Goal: Information Seeking & Learning: Learn about a topic

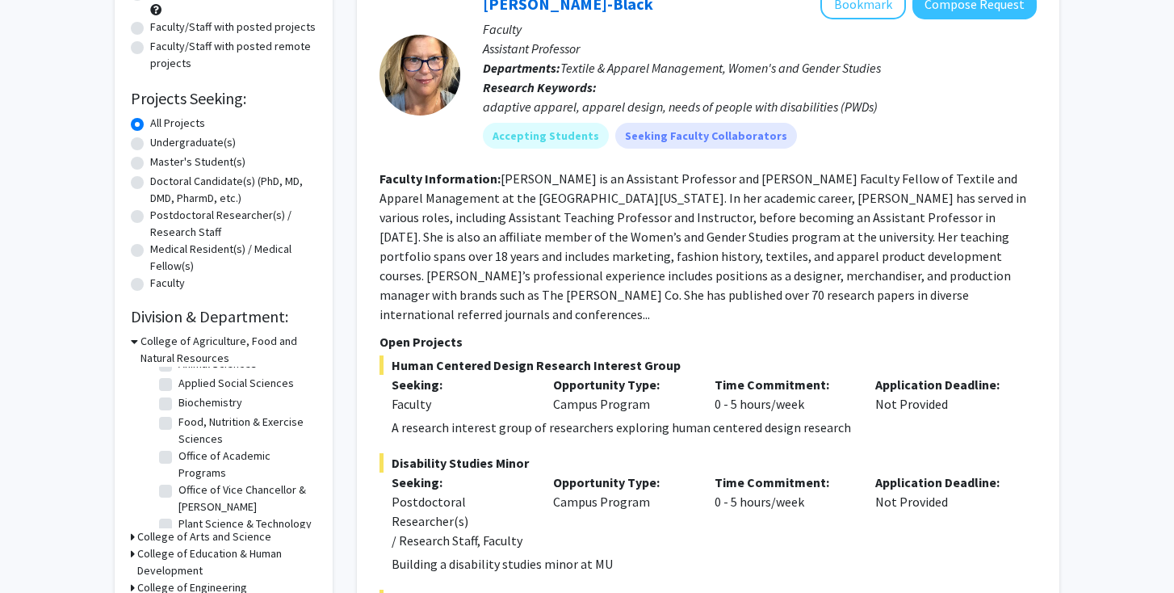
scroll to position [98, 0]
click at [178, 514] on label "School of Natural Resources" at bounding box center [245, 522] width 134 height 34
click at [178, 514] on input "School of Natural Resources" at bounding box center [183, 510] width 10 height 10
checkbox input "true"
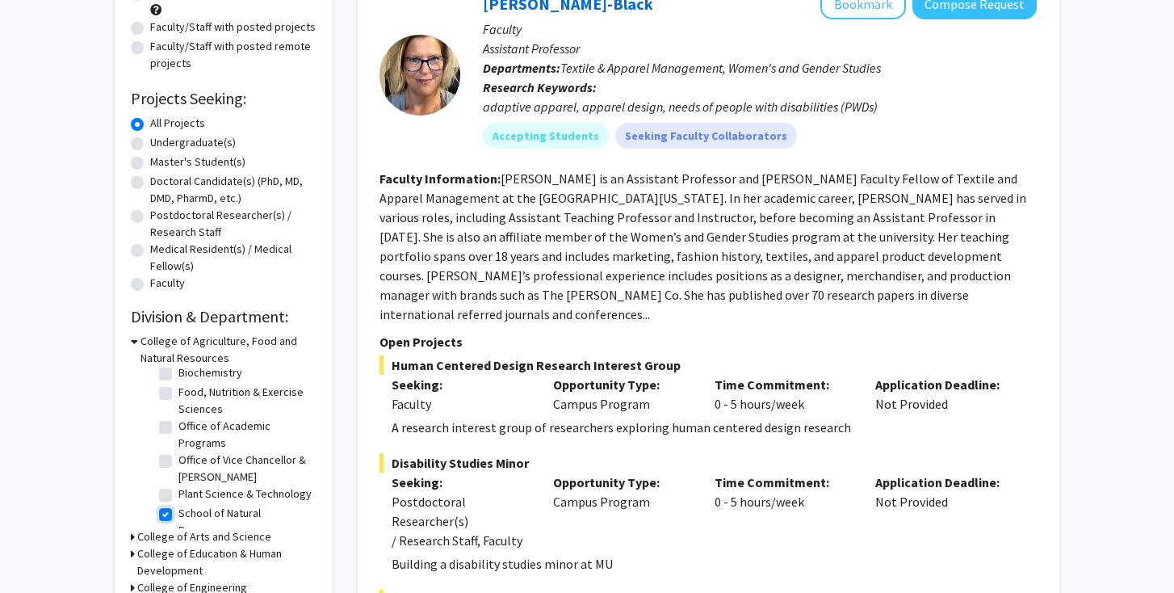
checkbox input "true"
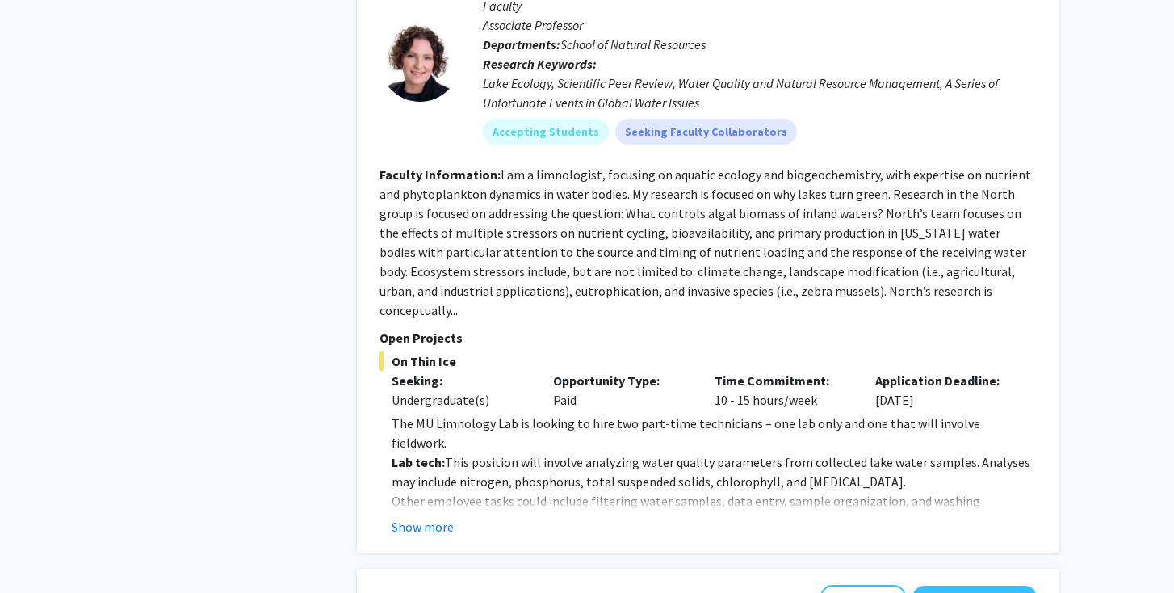
scroll to position [1565, 0]
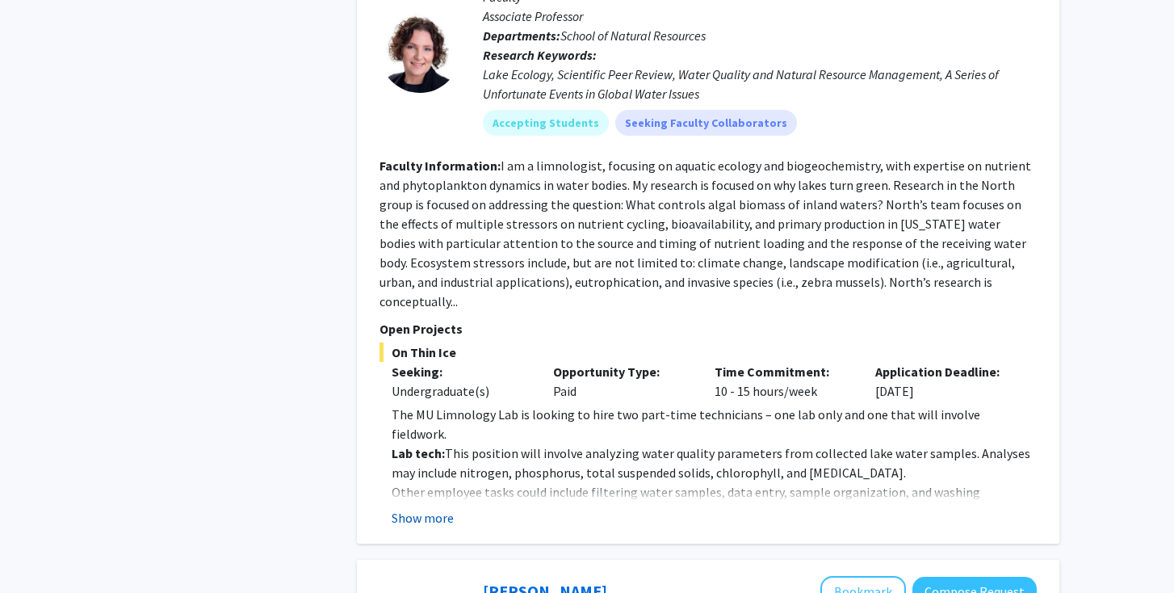
click at [427, 508] on button "Show more" at bounding box center [423, 517] width 62 height 19
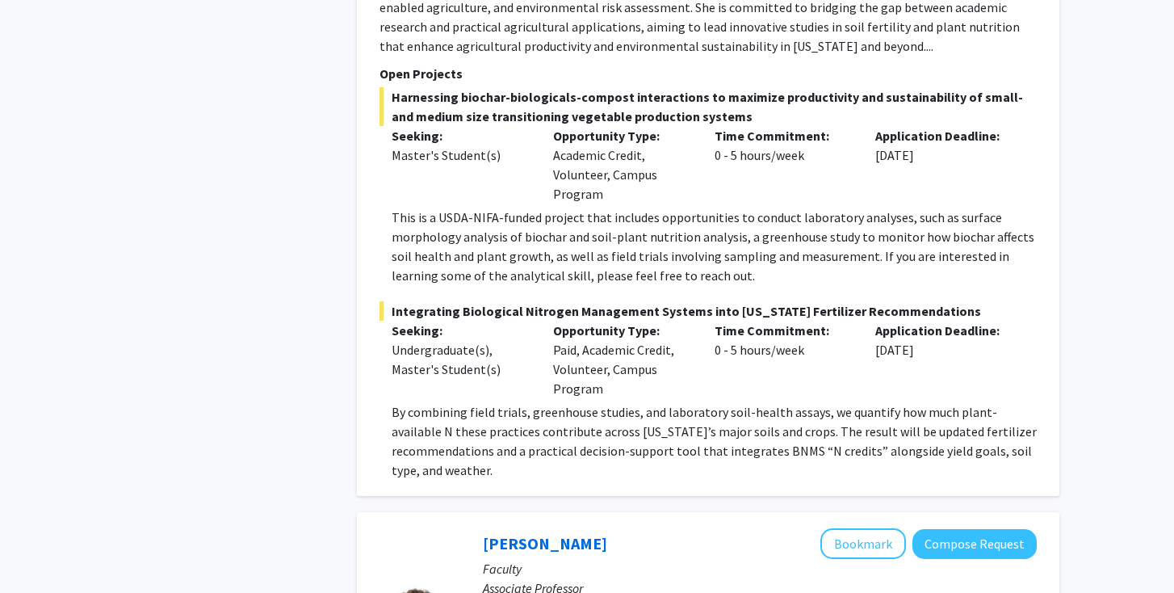
scroll to position [0, 0]
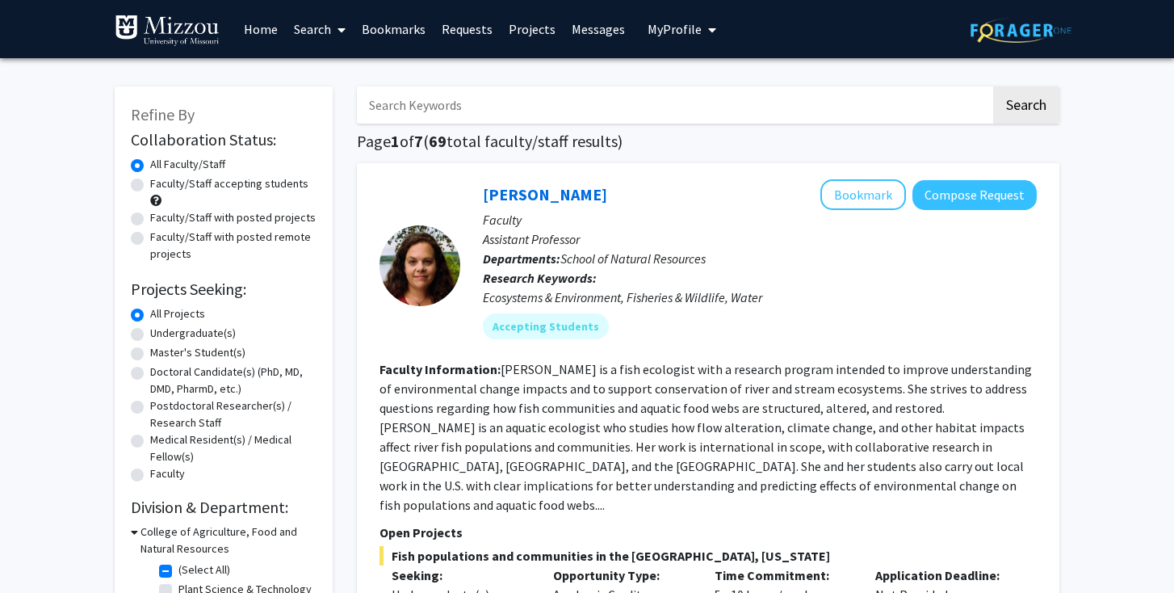
click at [262, 28] on link "Home" at bounding box center [261, 29] width 50 height 57
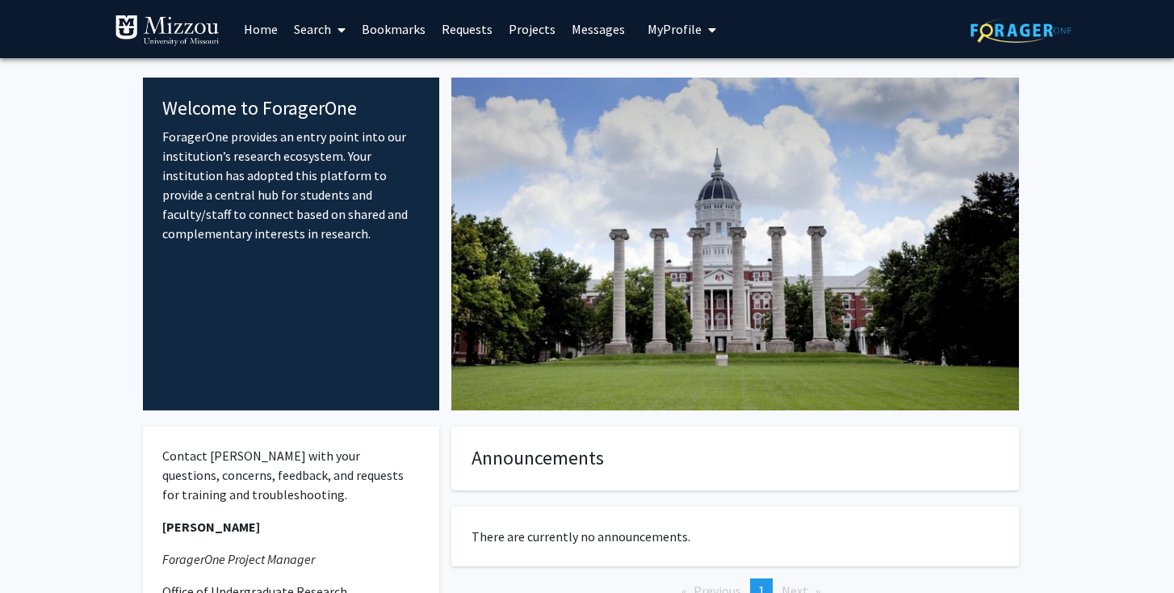
click at [531, 27] on link "Projects" at bounding box center [532, 29] width 63 height 57
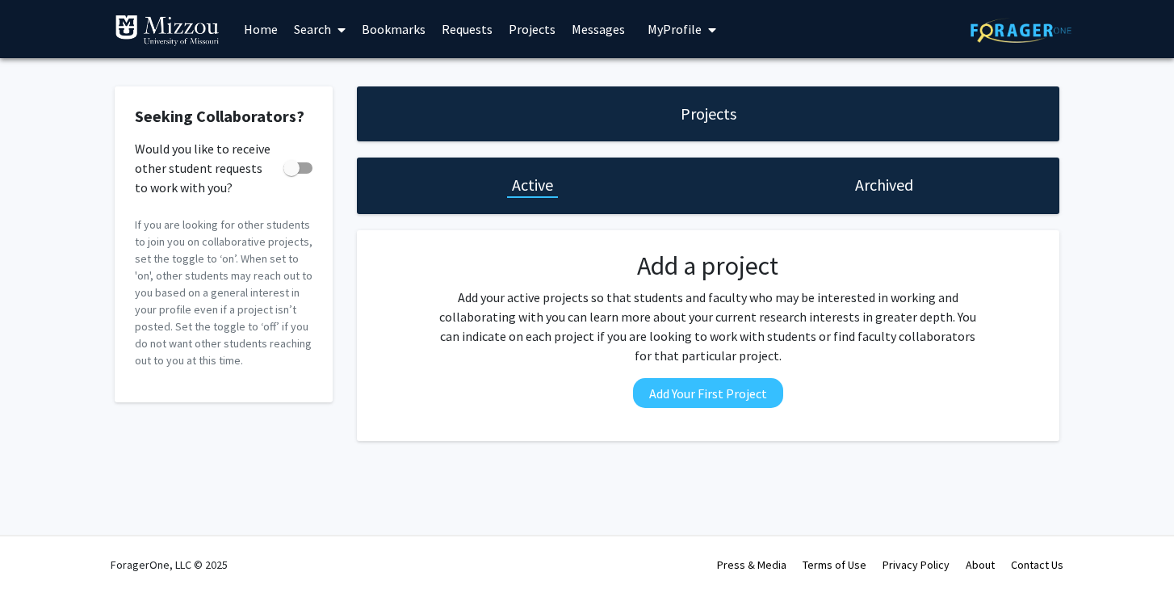
click at [601, 31] on link "Messages" at bounding box center [597, 29] width 69 height 57
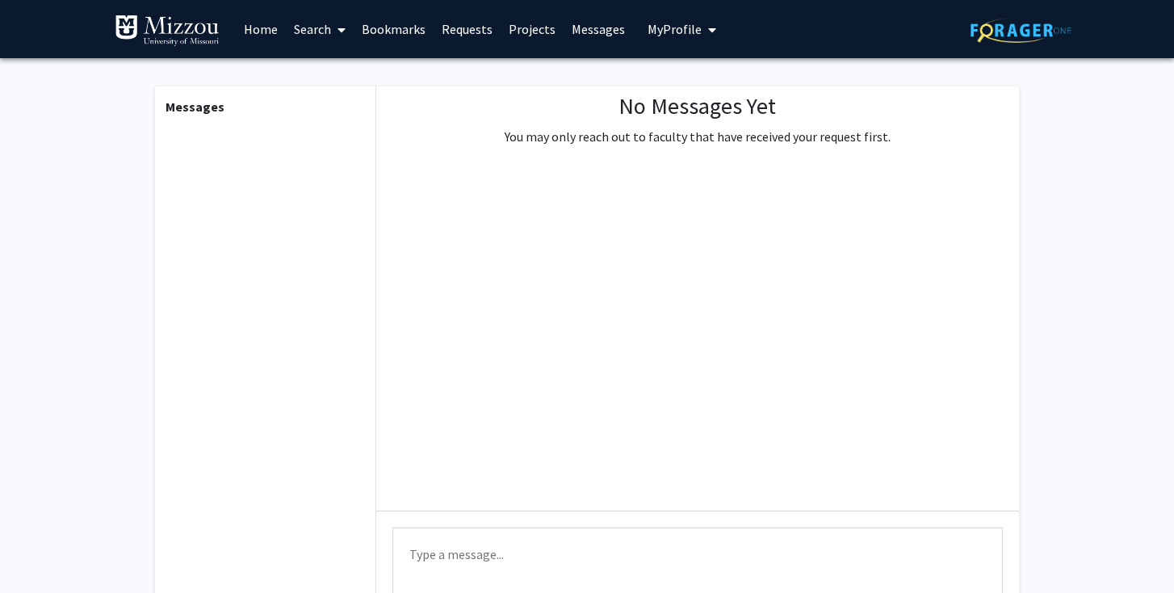
click at [248, 26] on link "Home" at bounding box center [261, 29] width 50 height 57
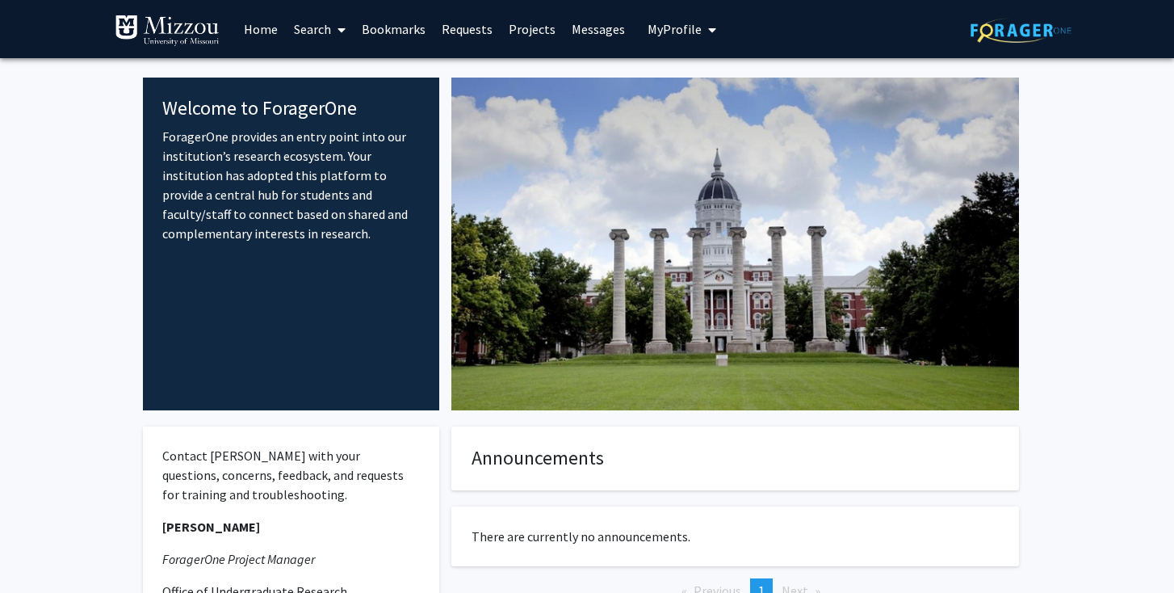
click at [340, 29] on icon at bounding box center [341, 29] width 8 height 13
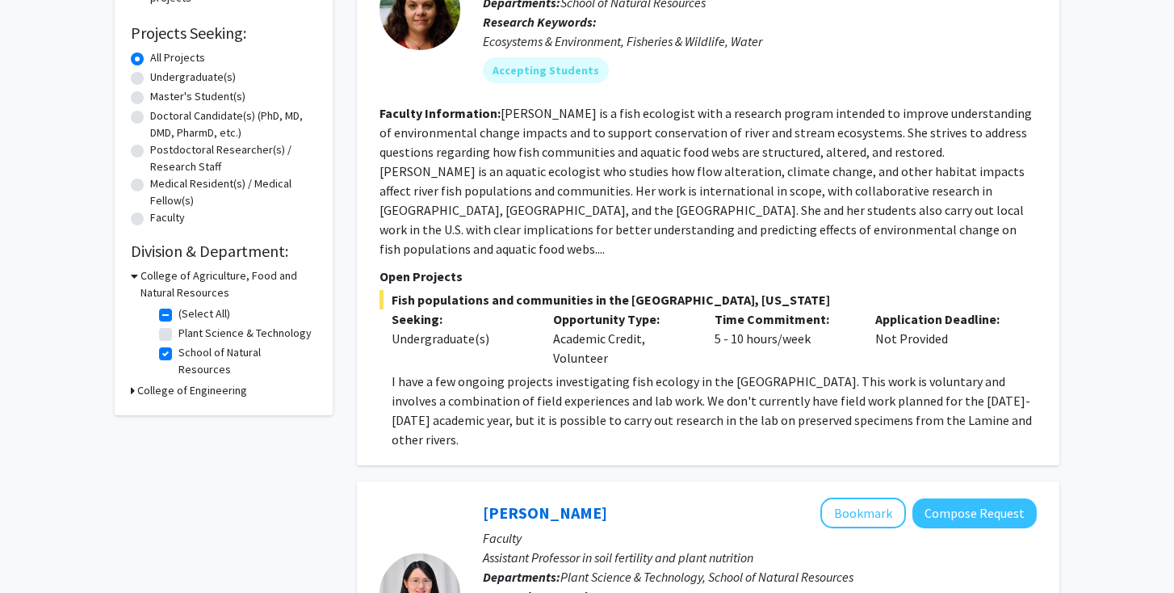
scroll to position [258, 0]
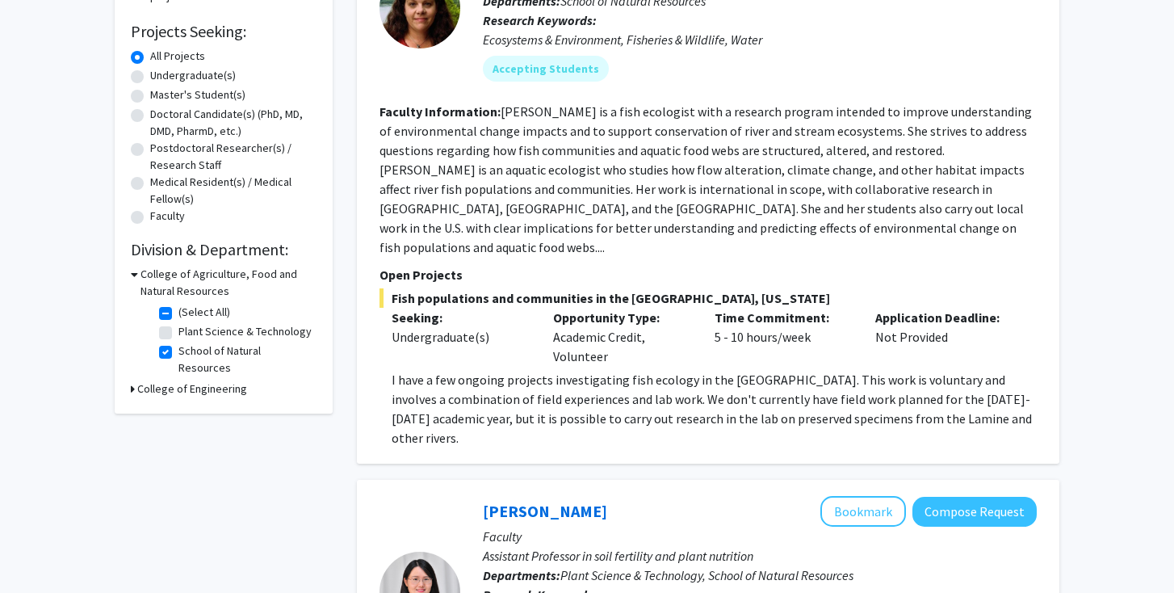
click at [178, 357] on label "School of Natural Resources" at bounding box center [245, 359] width 134 height 34
click at [178, 353] on input "School of Natural Resources" at bounding box center [183, 347] width 10 height 10
checkbox input "false"
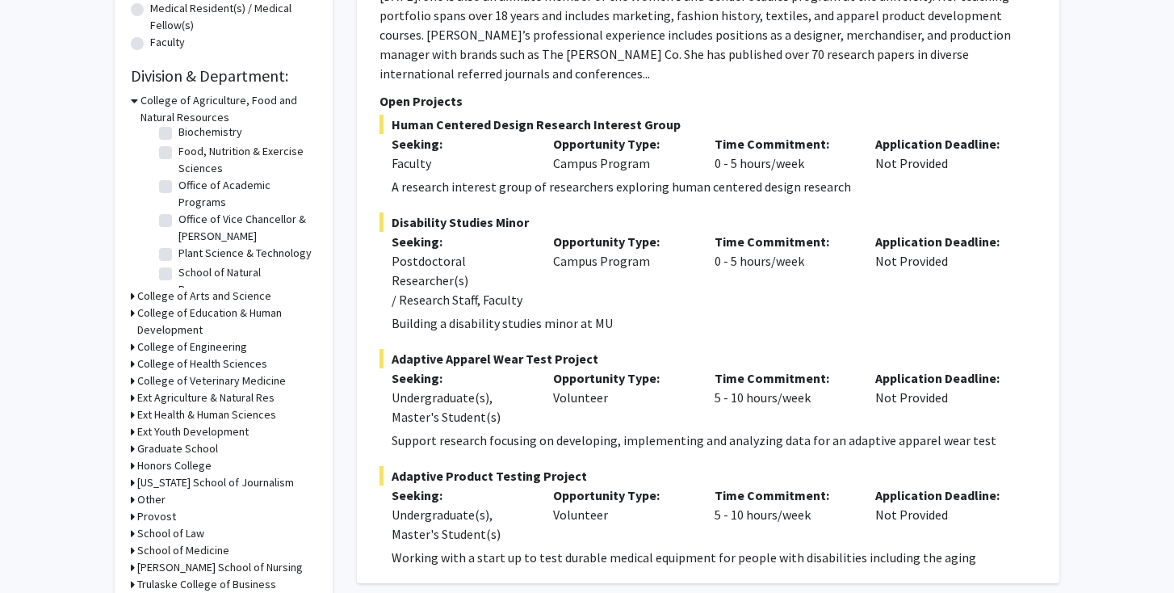
scroll to position [436, 0]
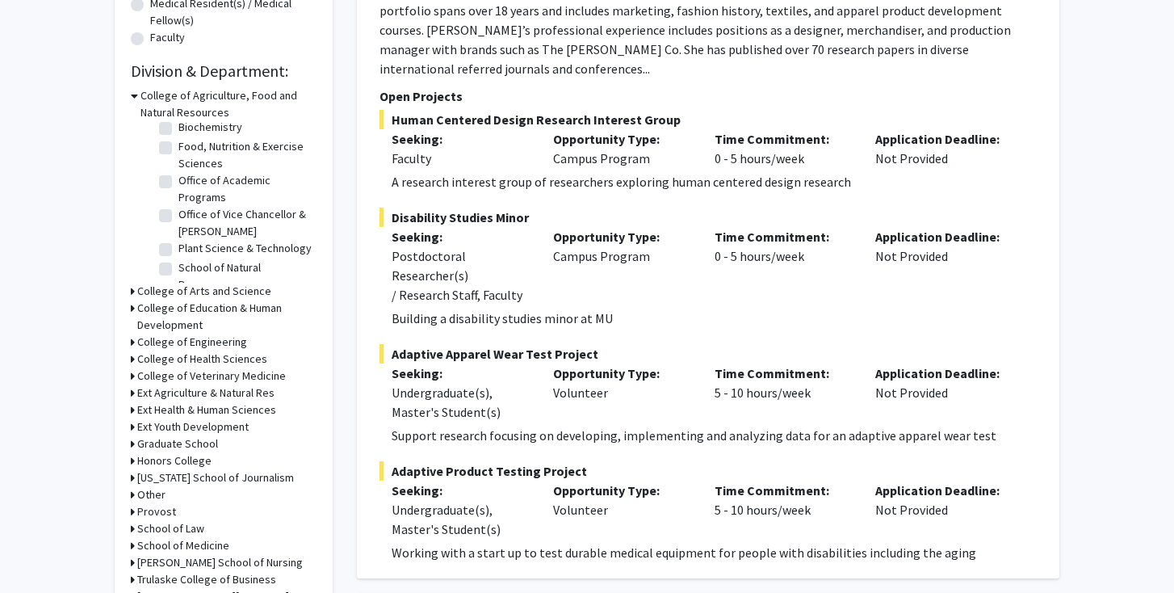
click at [132, 394] on icon at bounding box center [133, 392] width 4 height 17
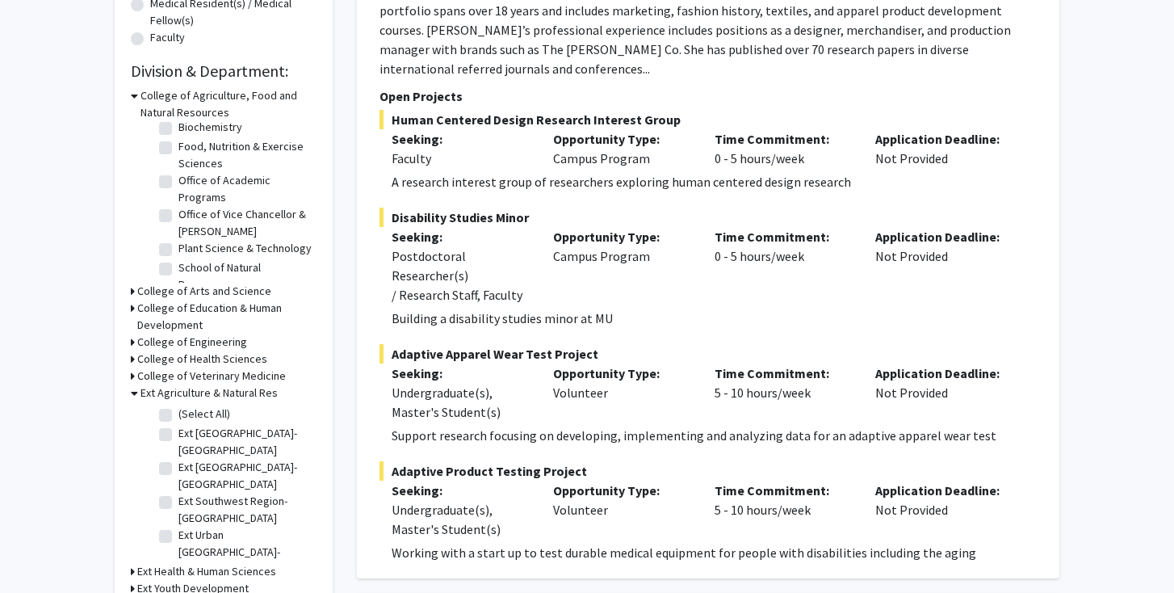
click at [178, 413] on label "(Select All)" at bounding box center [204, 413] width 52 height 17
click at [178, 413] on input "(Select All)" at bounding box center [183, 410] width 10 height 10
checkbox input "true"
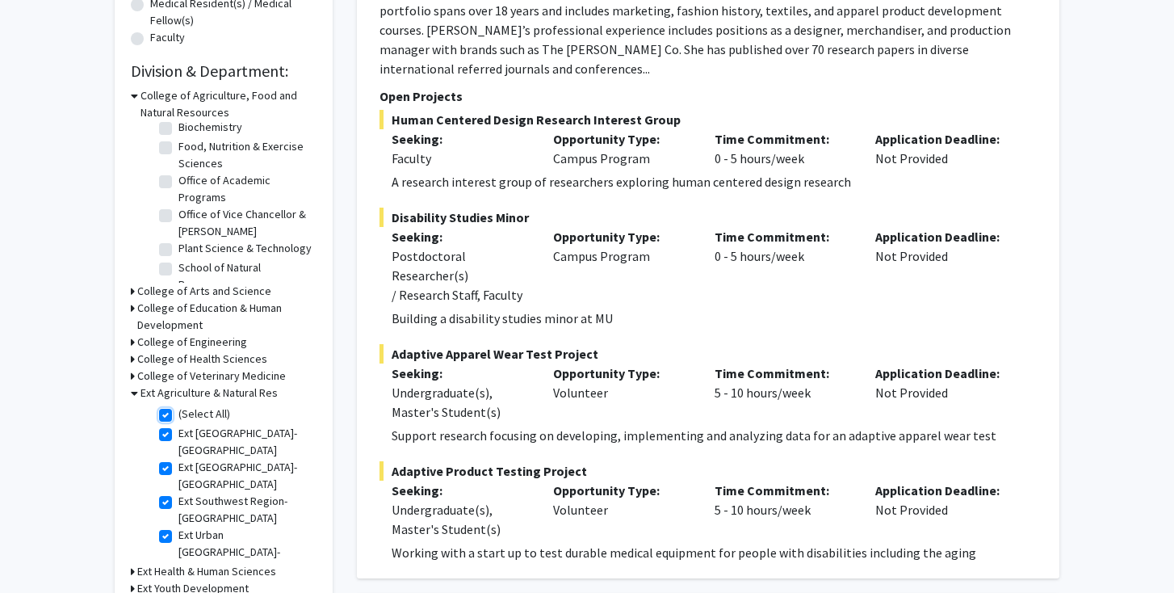
checkbox input "true"
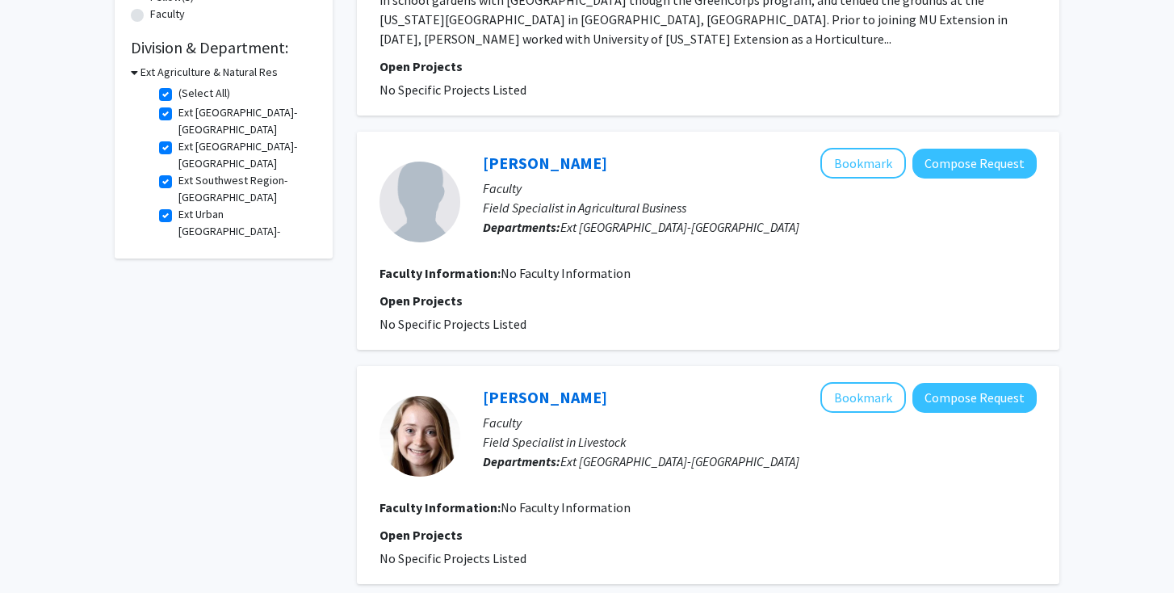
scroll to position [459, 0]
click at [142, 73] on h3 "Ext Agriculture & Natural Res" at bounding box center [208, 73] width 137 height 17
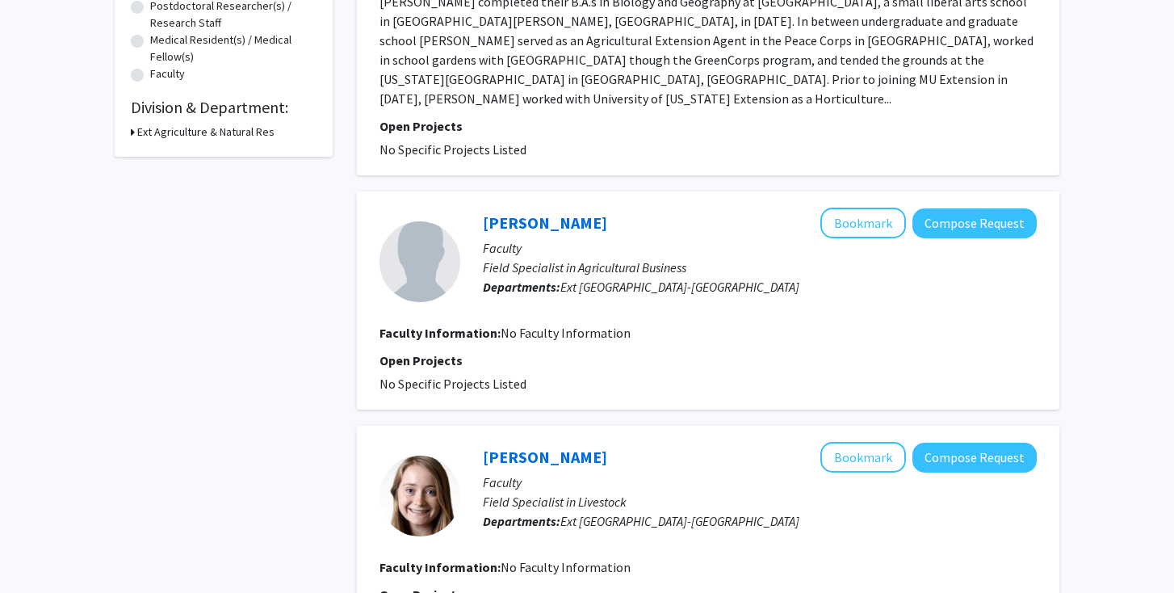
scroll to position [393, 0]
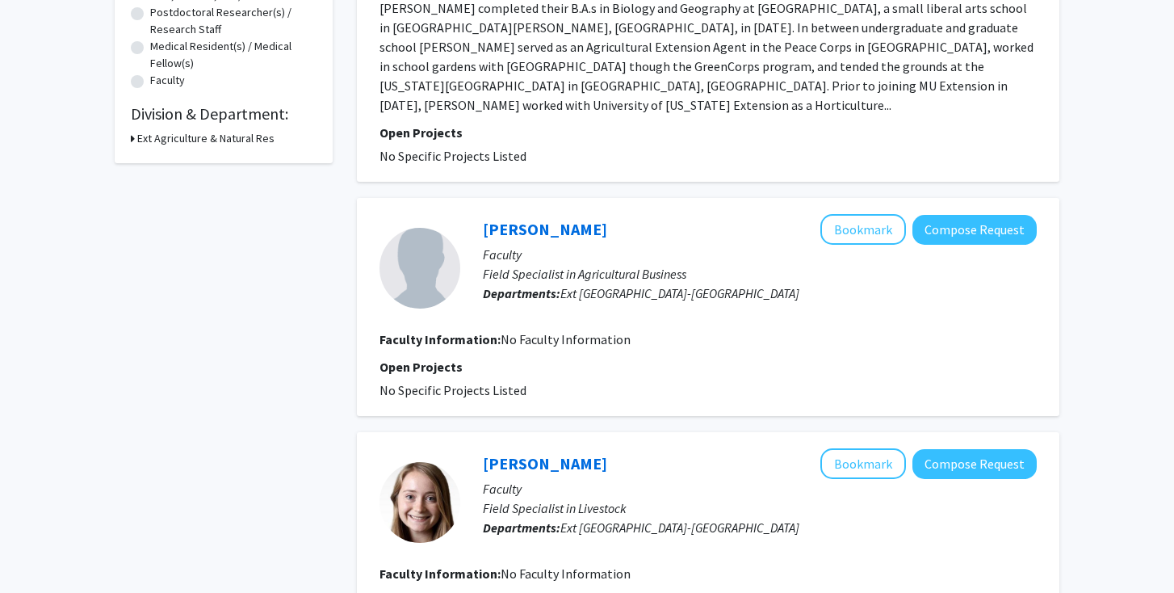
click at [132, 143] on icon at bounding box center [133, 138] width 4 height 17
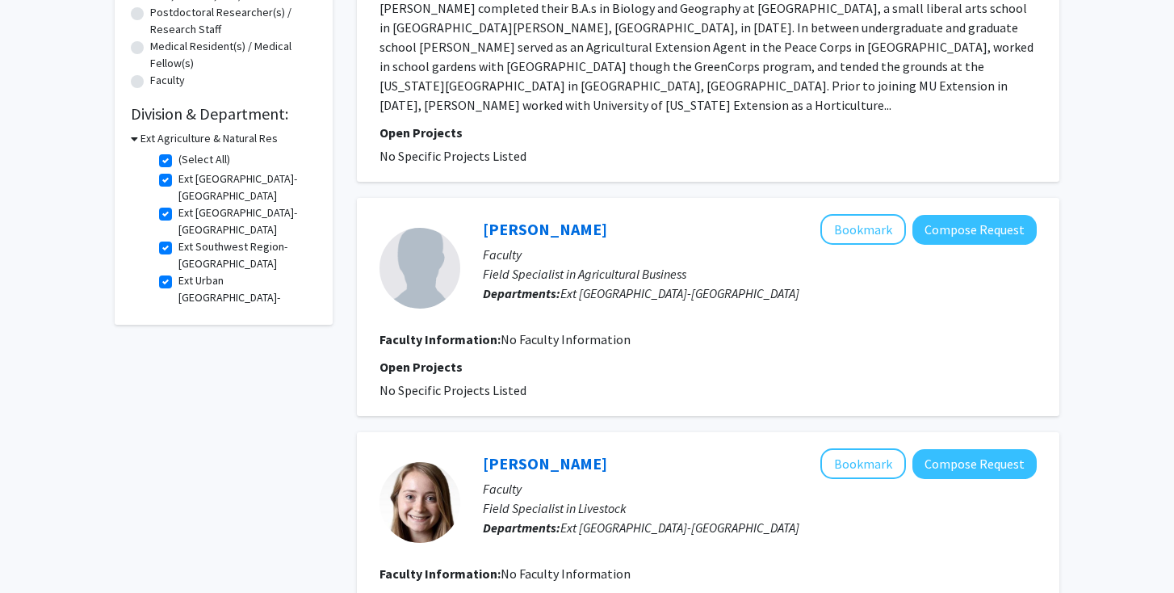
click at [178, 161] on label "(Select All)" at bounding box center [204, 159] width 52 height 17
click at [178, 161] on input "(Select All)" at bounding box center [183, 156] width 10 height 10
checkbox input "false"
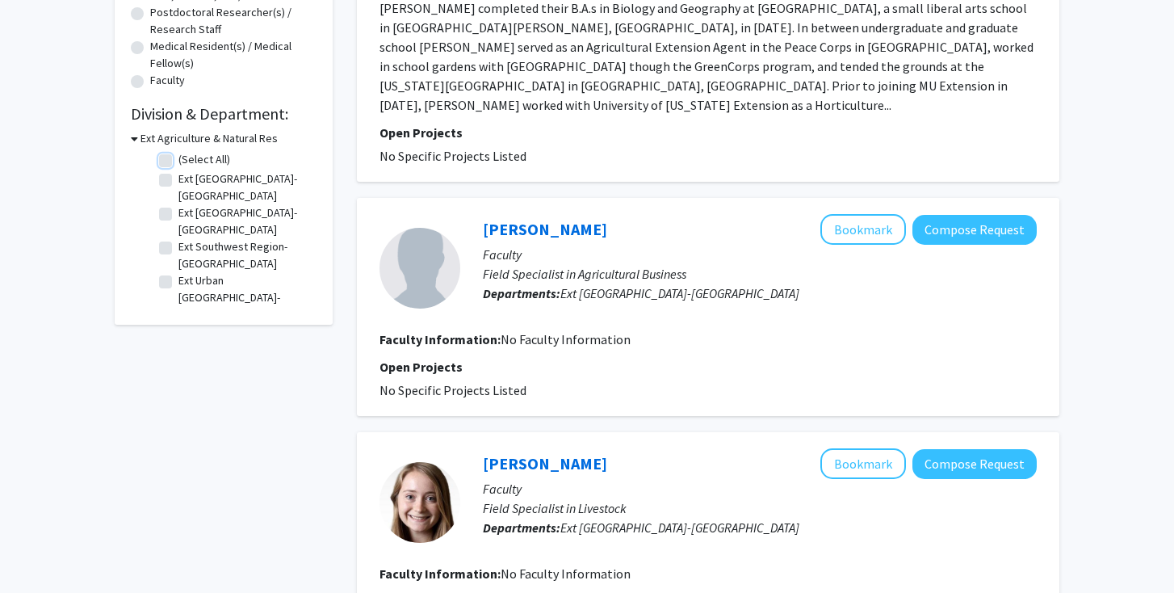
checkbox input "false"
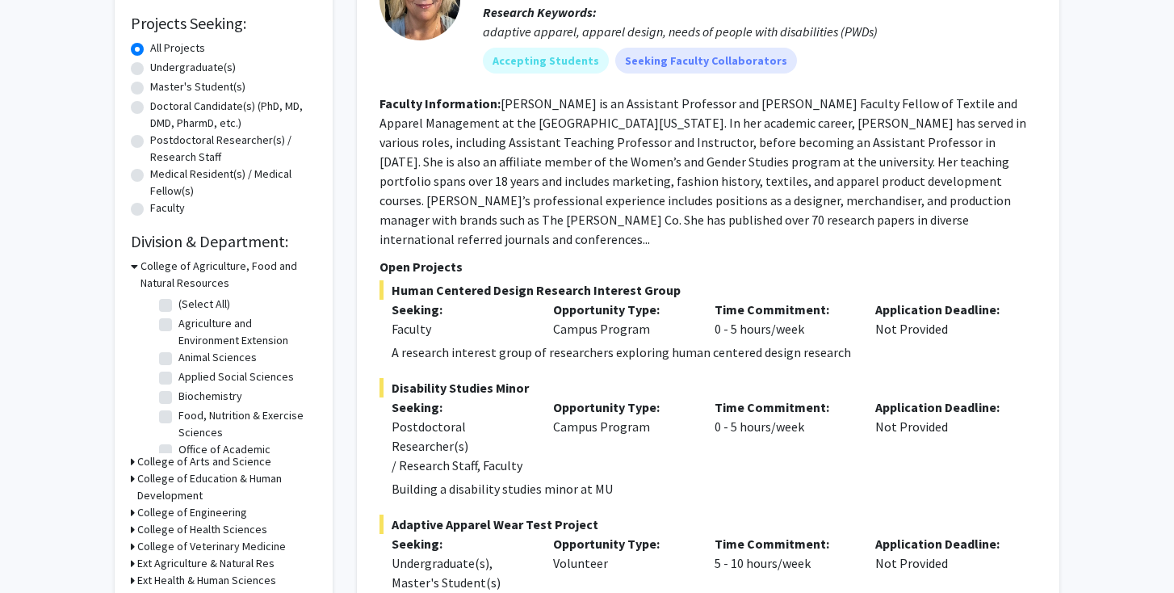
scroll to position [267, 0]
click at [140, 266] on h3 "College of Agriculture, Food and Natural Resources" at bounding box center [228, 273] width 176 height 34
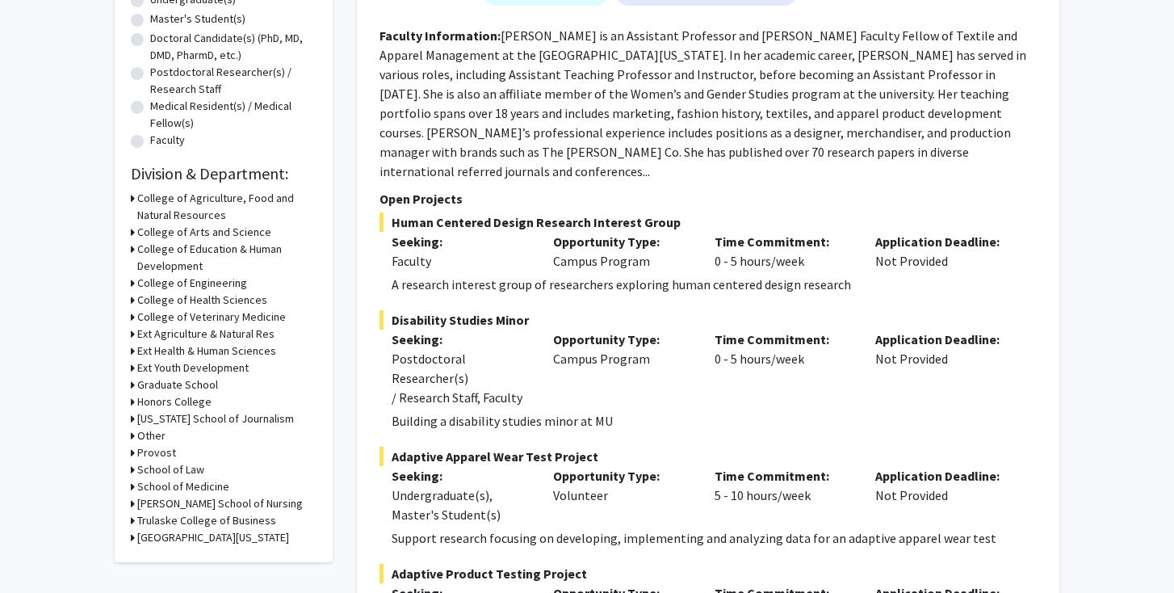
scroll to position [337, 0]
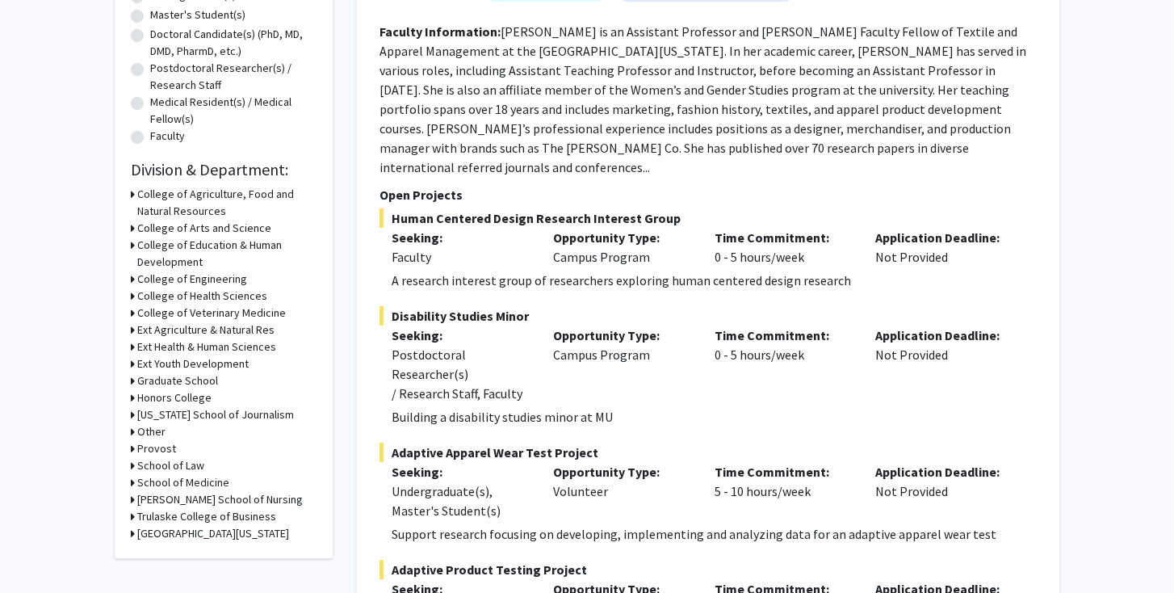
click at [133, 310] on icon at bounding box center [133, 312] width 4 height 17
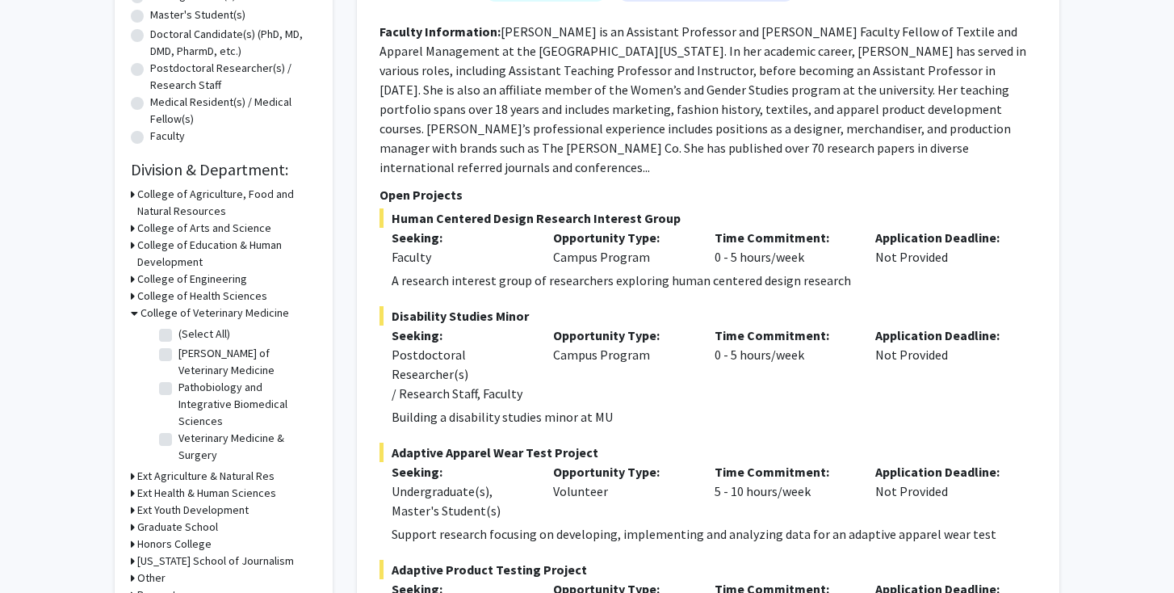
click at [131, 467] on icon at bounding box center [133, 475] width 4 height 17
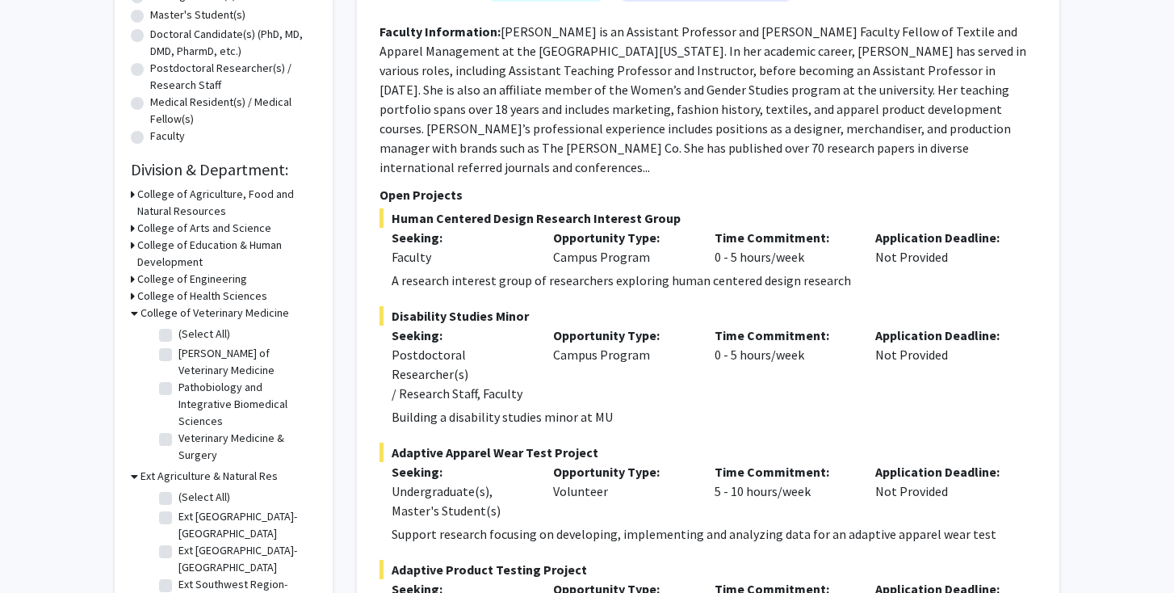
click at [131, 467] on icon at bounding box center [134, 475] width 7 height 17
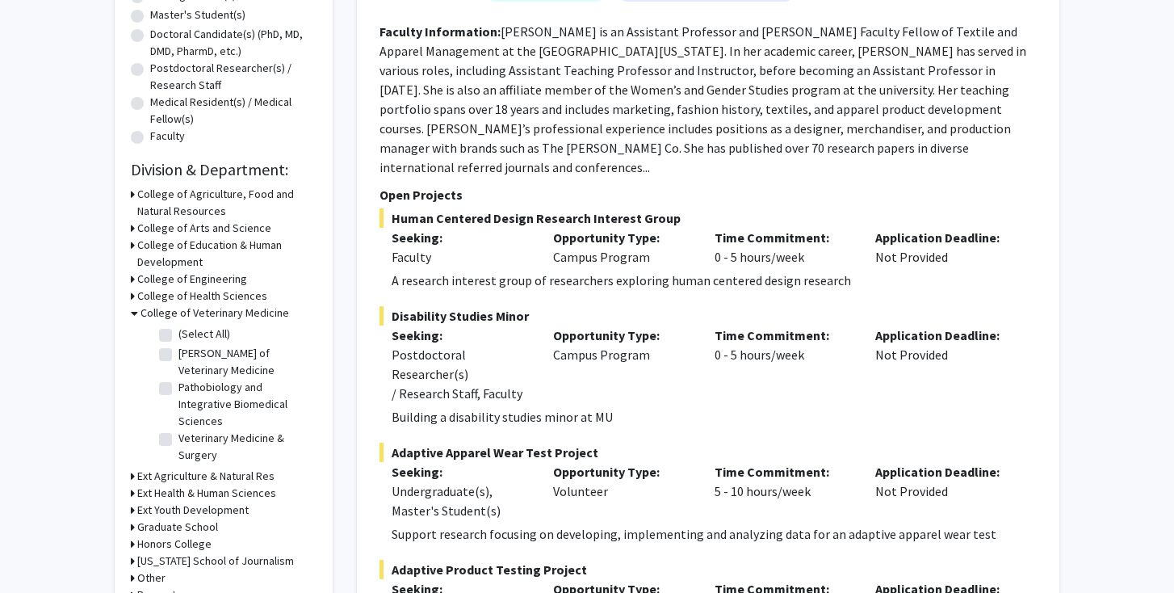
click at [138, 309] on div "College of Veterinary Medicine" at bounding box center [224, 312] width 186 height 17
click at [137, 192] on h3 "College of Agriculture, Food and Natural Resources" at bounding box center [226, 203] width 179 height 34
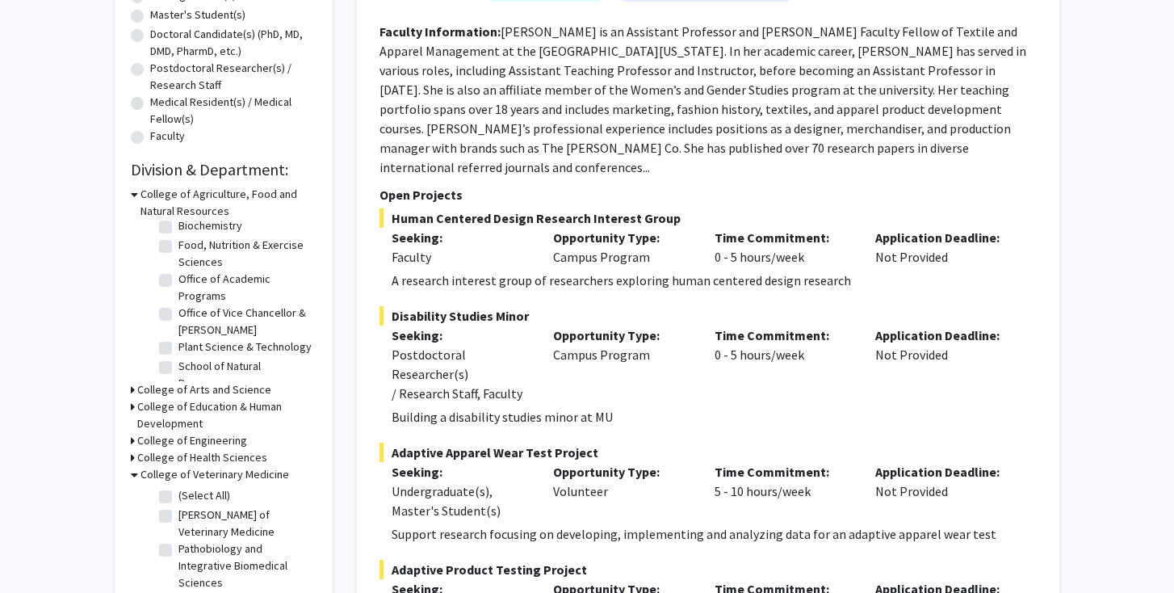
scroll to position [0, 0]
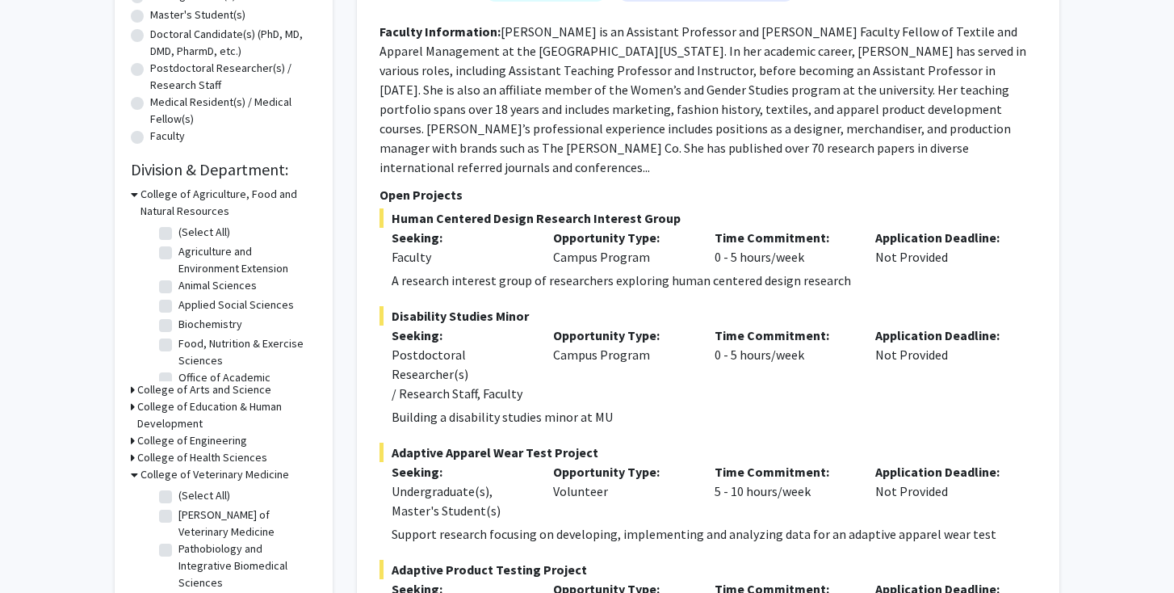
click at [178, 282] on label "Animal Sciences" at bounding box center [217, 285] width 78 height 17
click at [178, 282] on input "Animal Sciences" at bounding box center [183, 282] width 10 height 10
checkbox input "true"
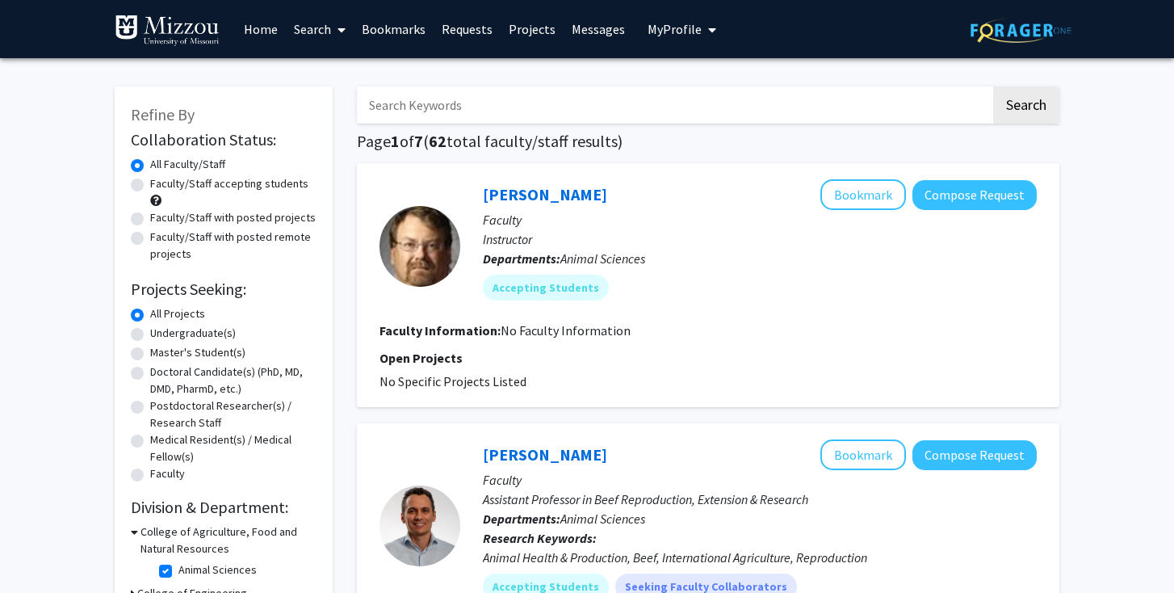
click at [254, 33] on link "Home" at bounding box center [261, 29] width 50 height 57
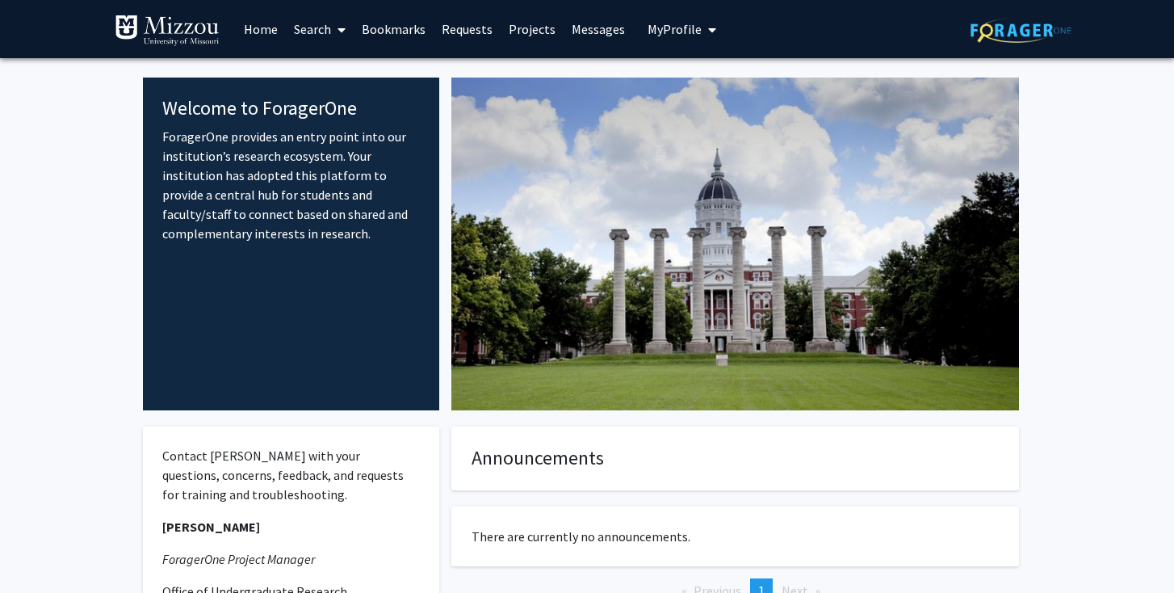
click at [513, 24] on link "Projects" at bounding box center [532, 29] width 63 height 57
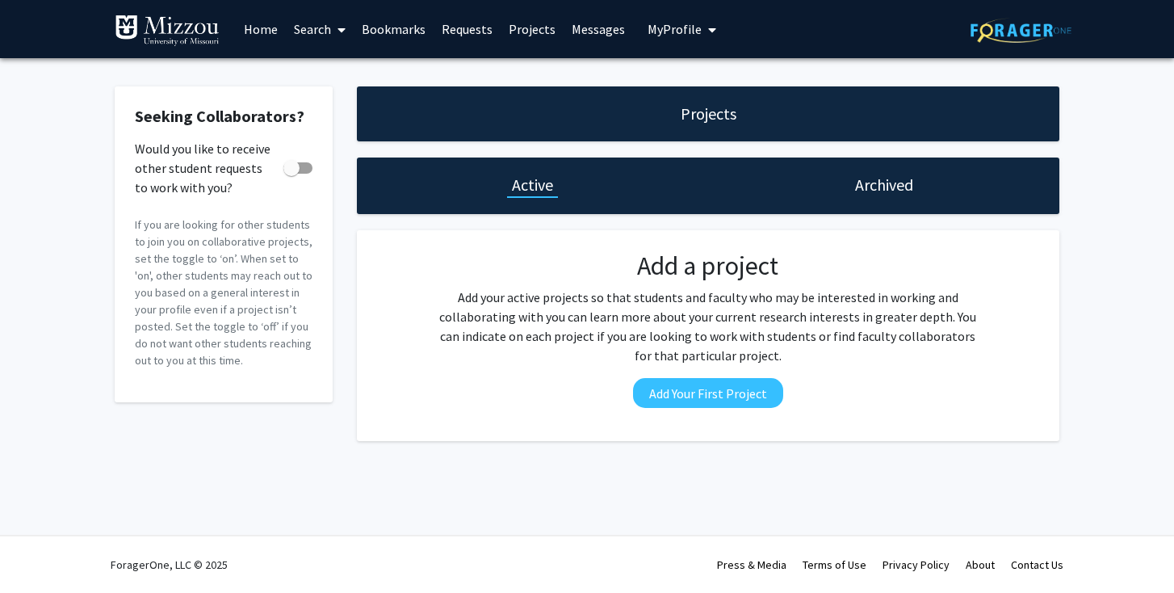
click at [673, 48] on button "My Profile" at bounding box center [682, 29] width 78 height 58
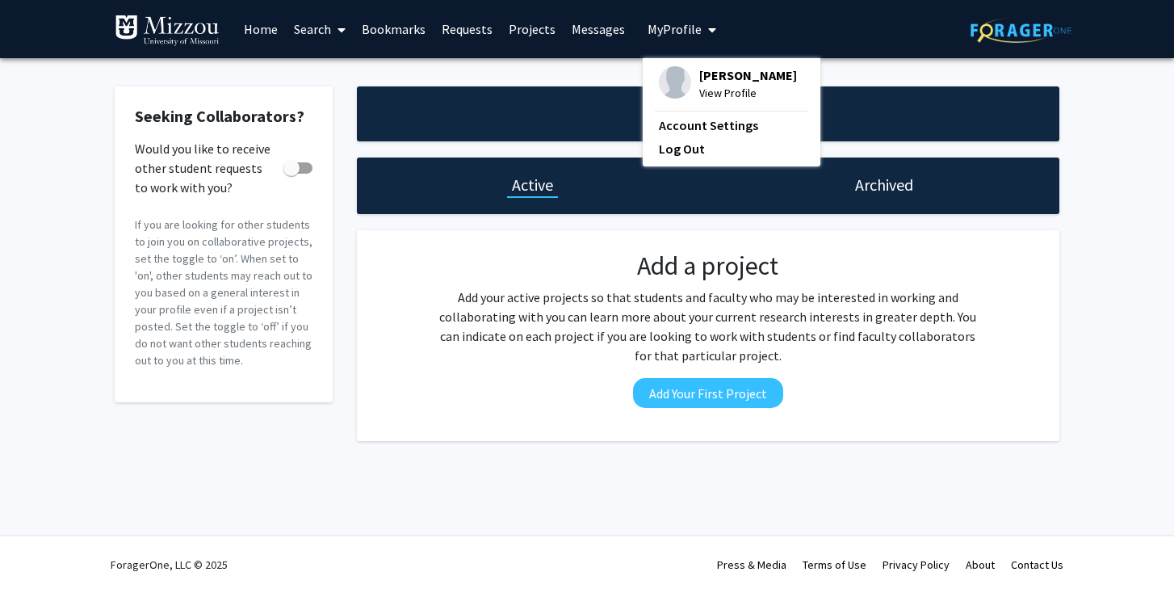
click at [699, 94] on span "View Profile" at bounding box center [748, 93] width 98 height 18
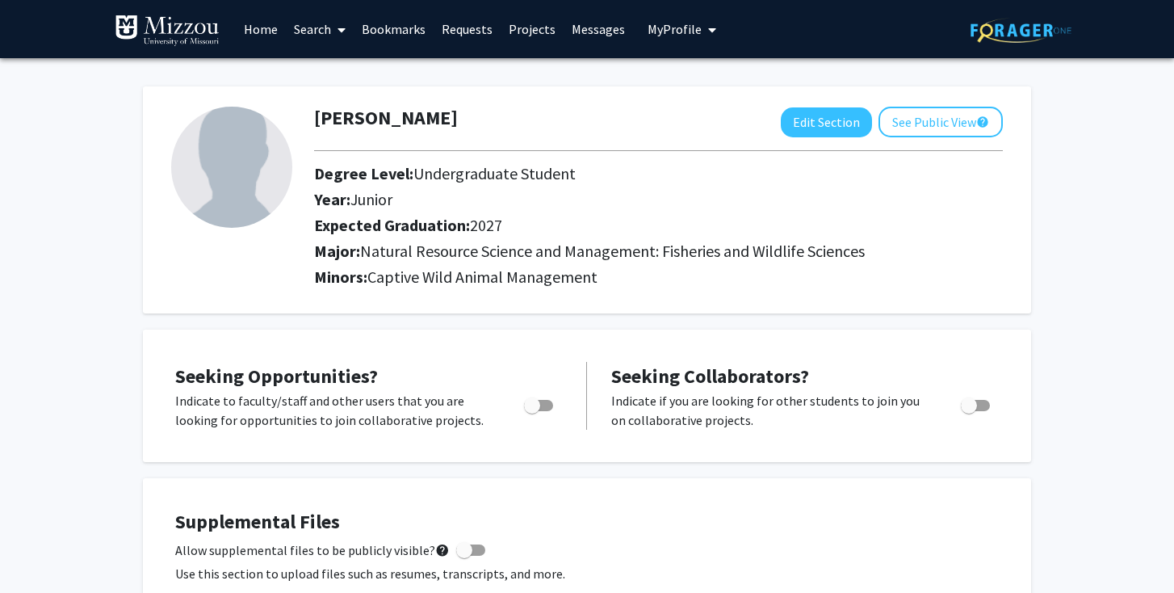
click at [254, 37] on link "Home" at bounding box center [261, 29] width 50 height 57
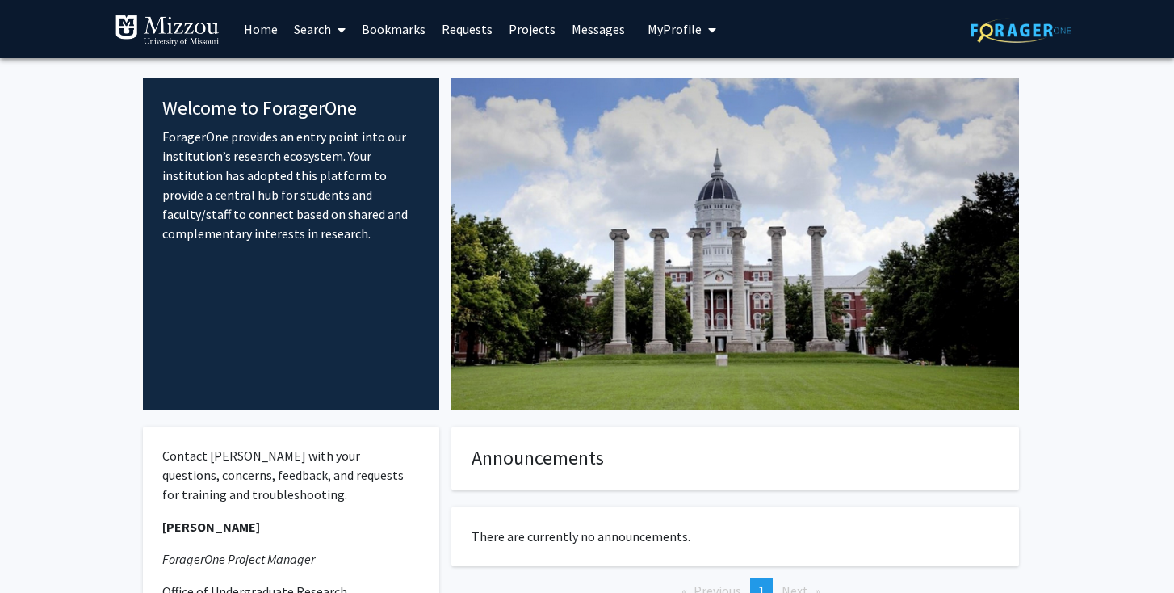
click at [325, 28] on link "Search" at bounding box center [320, 29] width 68 height 57
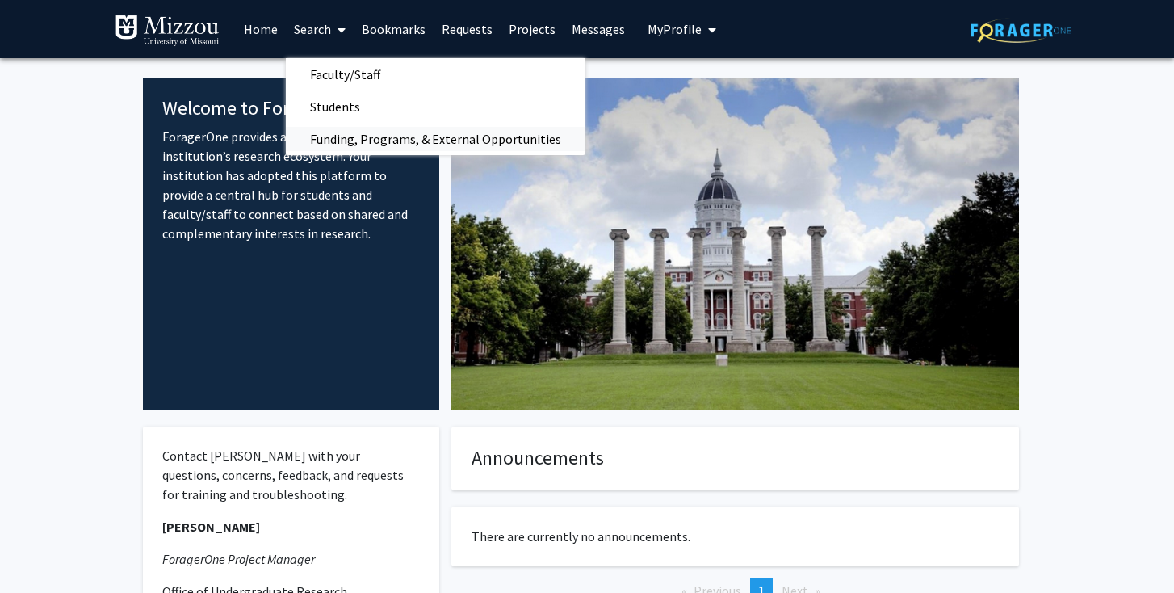
click at [349, 129] on span "Funding, Programs, & External Opportunities" at bounding box center [436, 139] width 300 height 32
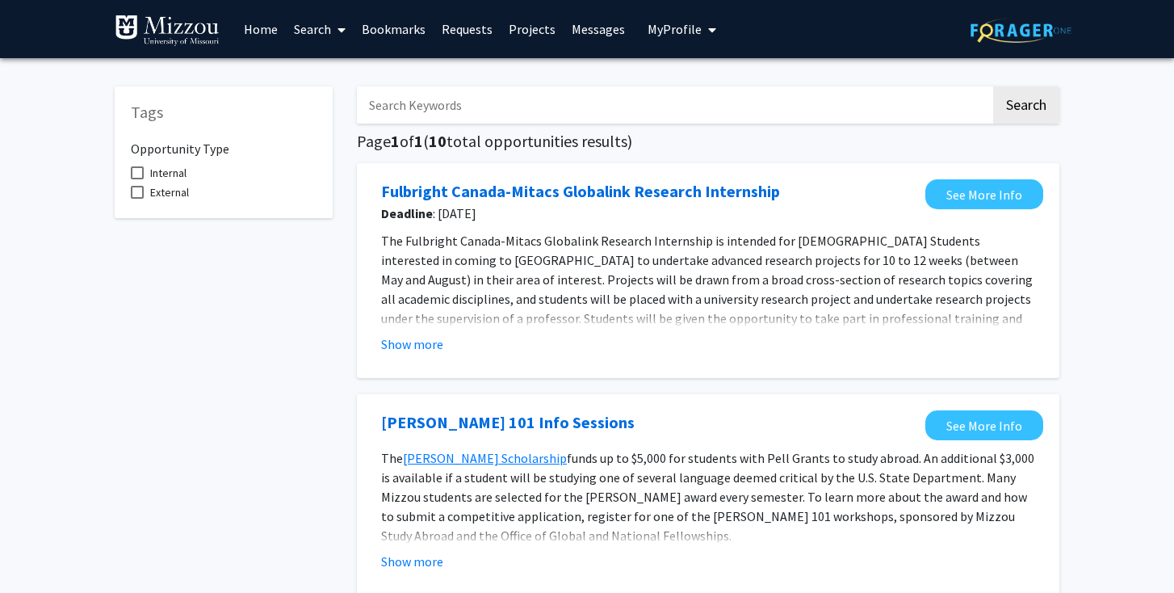
click at [320, 27] on link "Search" at bounding box center [320, 29] width 68 height 57
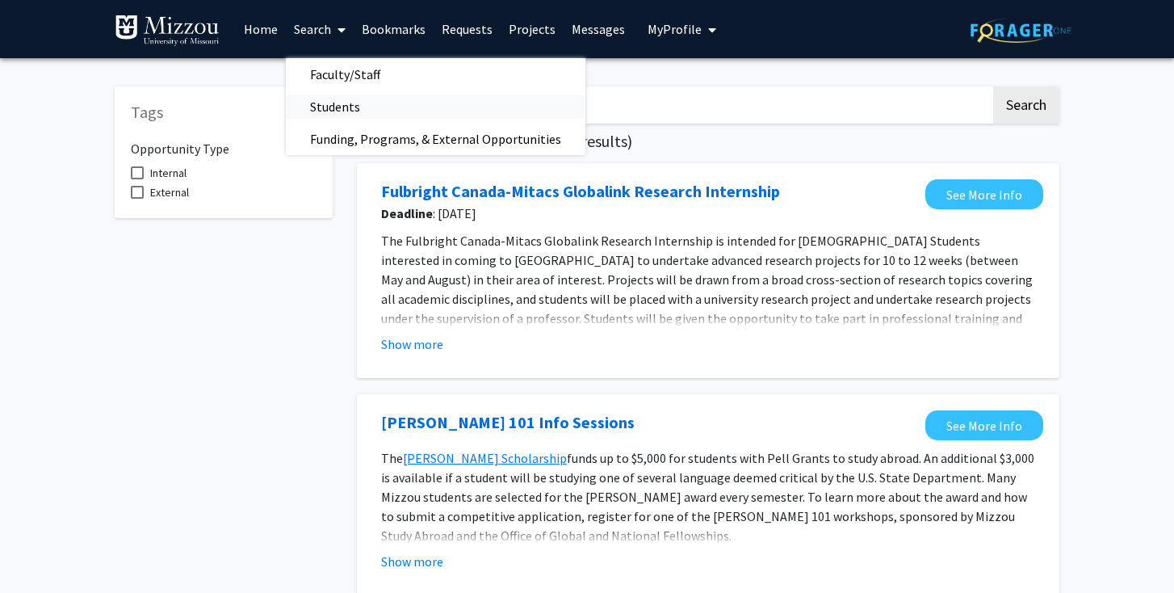
click at [349, 98] on span "Students" at bounding box center [335, 106] width 98 height 32
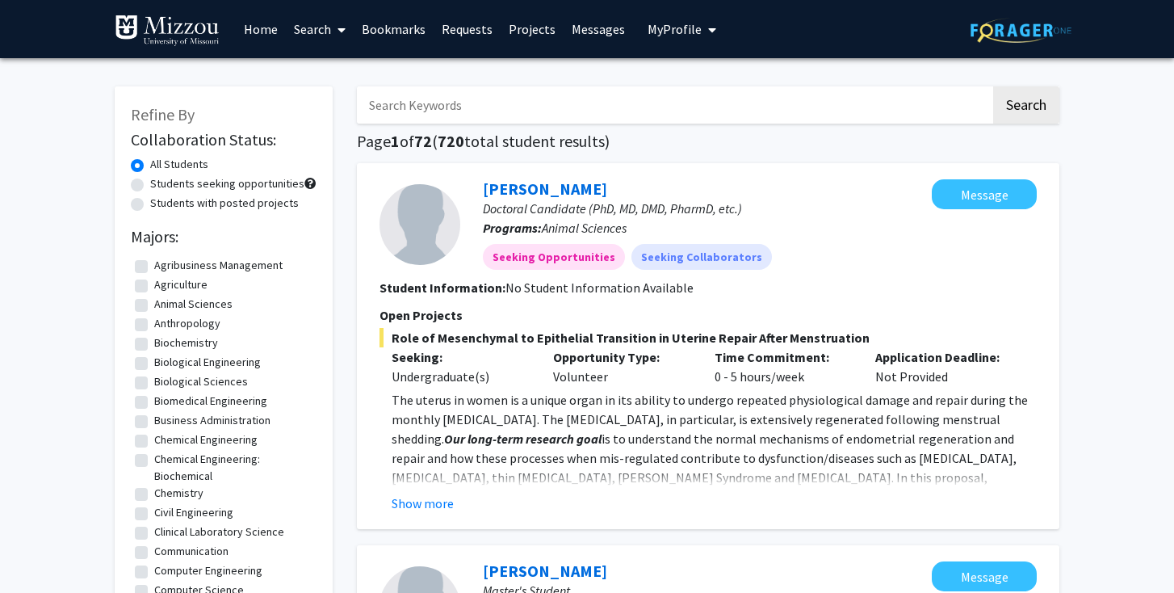
click at [150, 186] on label "Students seeking opportunities" at bounding box center [227, 183] width 154 height 17
click at [150, 186] on input "Students seeking opportunities" at bounding box center [155, 180] width 10 height 10
radio input "true"
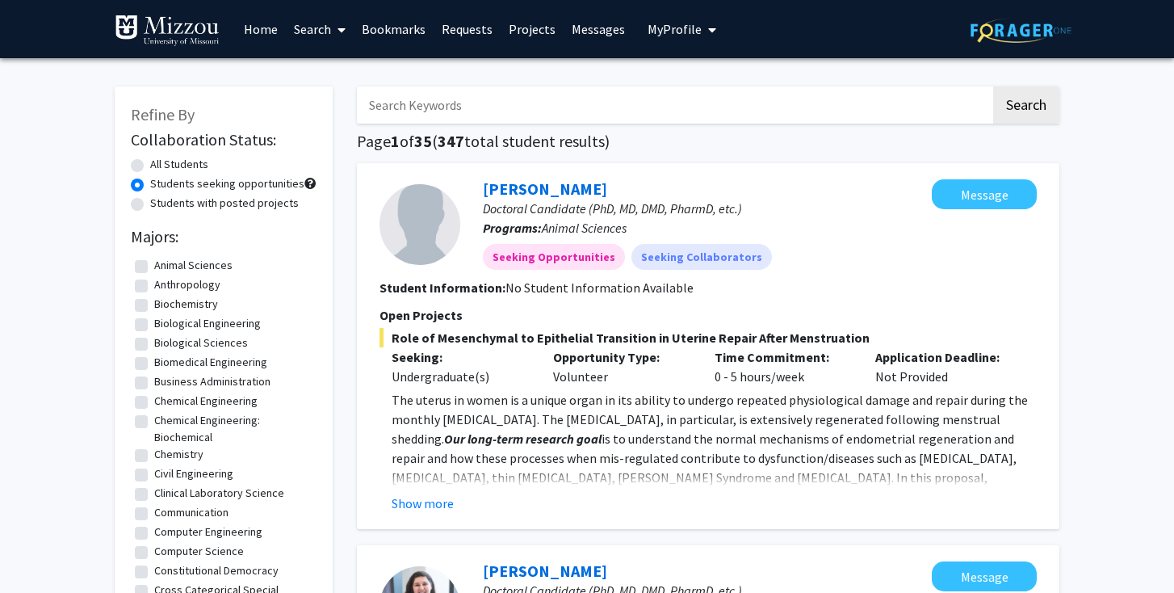
click at [522, 36] on link "Projects" at bounding box center [532, 29] width 63 height 57
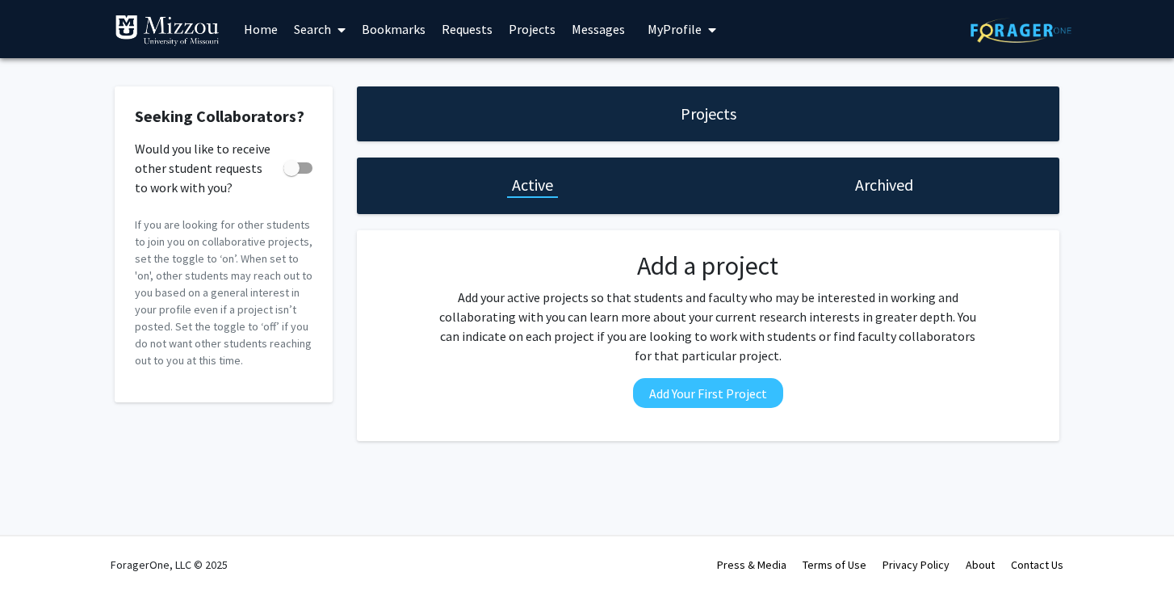
click at [538, 31] on link "Projects" at bounding box center [532, 29] width 63 height 57
click at [302, 31] on link "Search" at bounding box center [320, 29] width 68 height 57
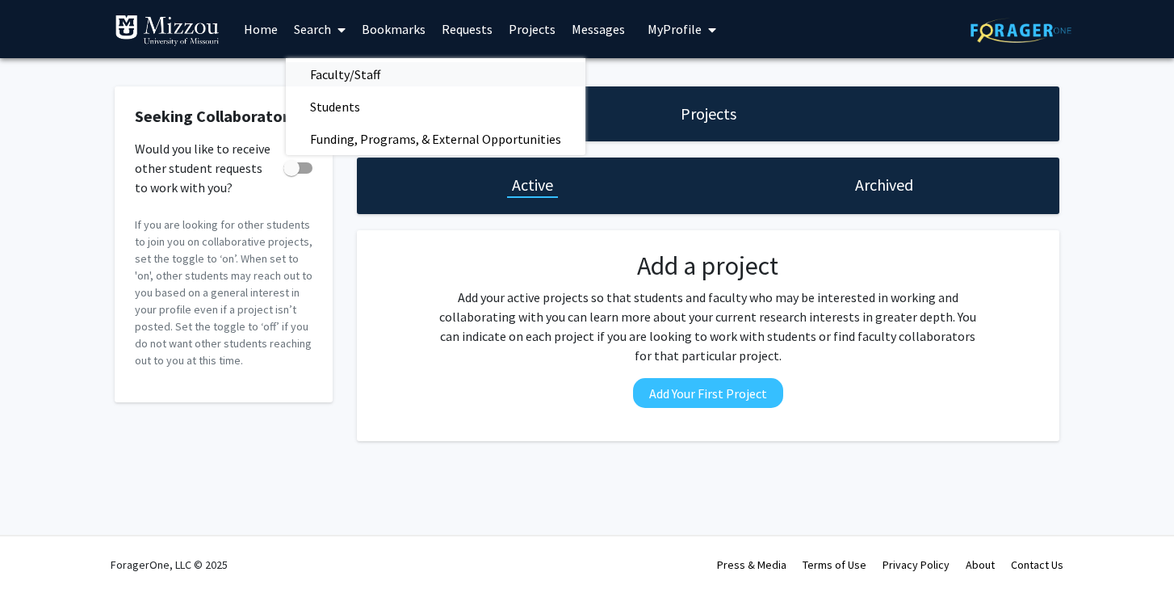
click at [325, 68] on span "Faculty/Staff" at bounding box center [345, 74] width 119 height 32
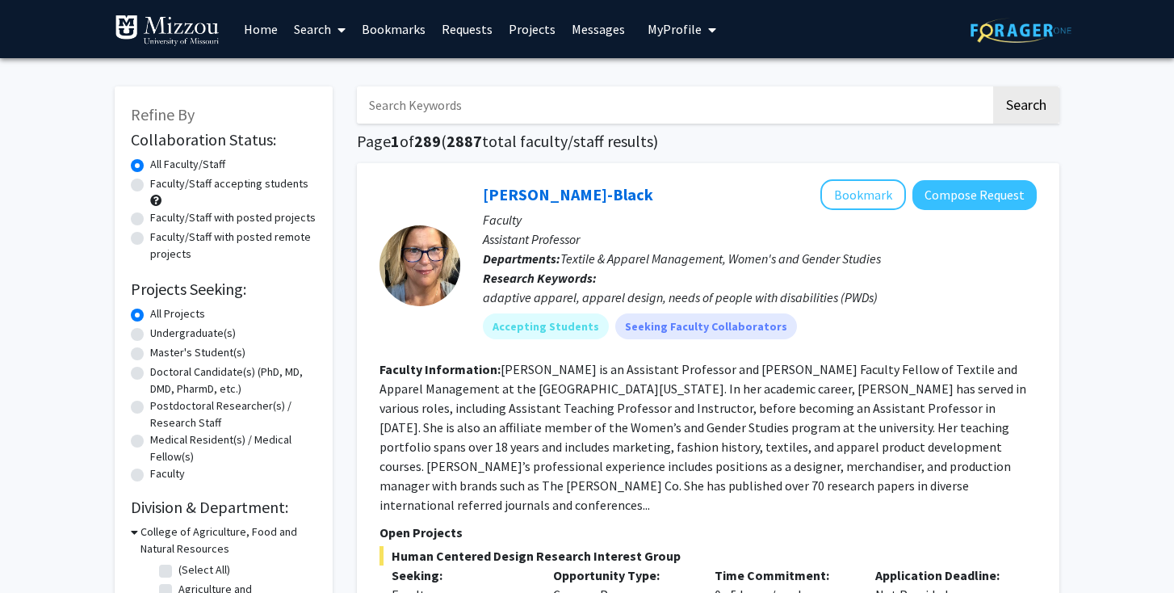
click at [150, 220] on label "Faculty/Staff with posted projects" at bounding box center [232, 217] width 165 height 17
click at [150, 220] on input "Faculty/Staff with posted projects" at bounding box center [155, 214] width 10 height 10
radio input "true"
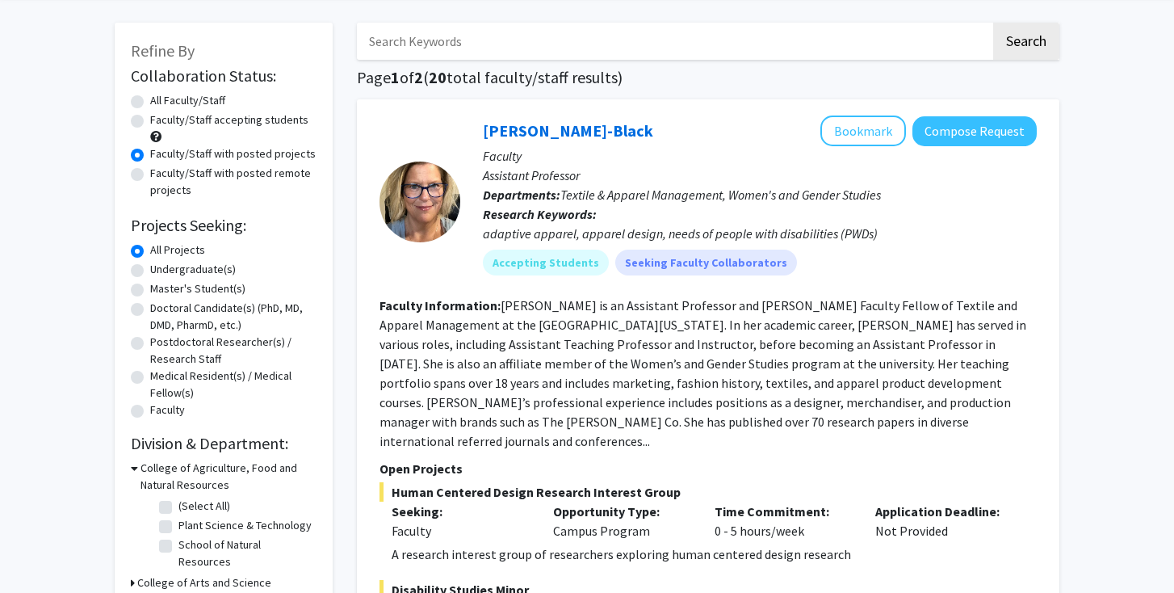
click at [178, 505] on label "(Select All)" at bounding box center [204, 505] width 52 height 17
click at [178, 505] on input "(Select All)" at bounding box center [183, 502] width 10 height 10
checkbox input "true"
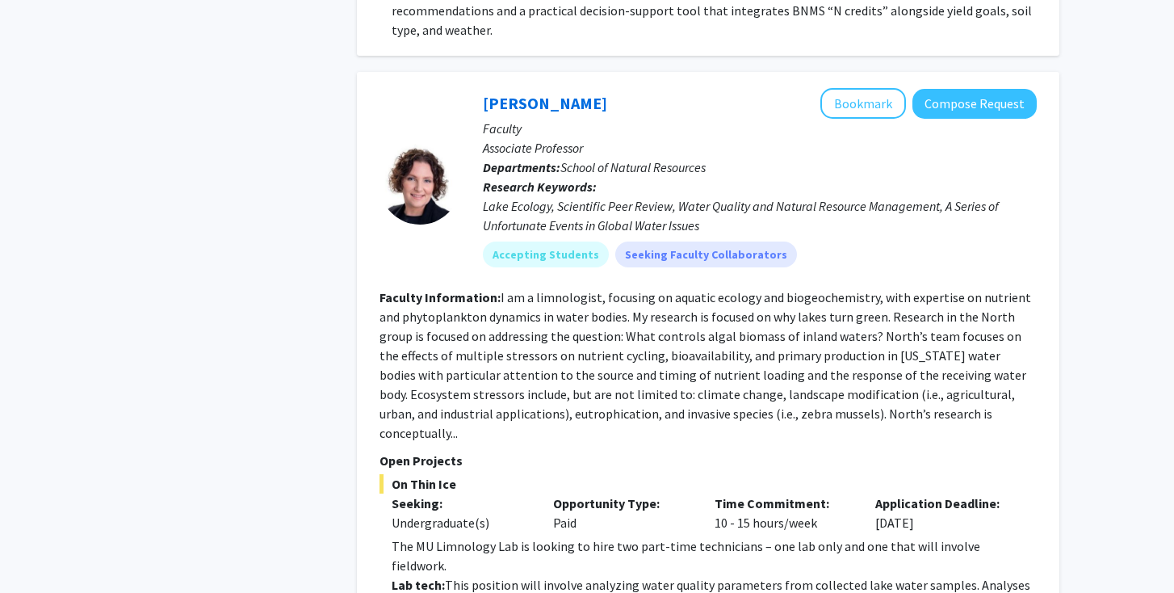
scroll to position [2821, 0]
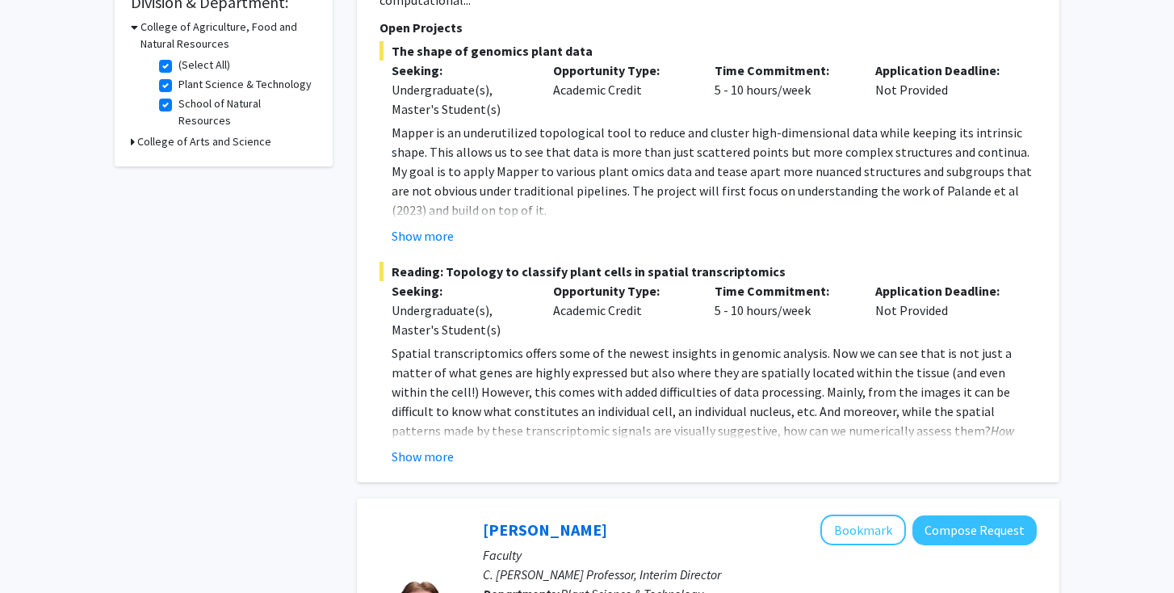
scroll to position [0, 0]
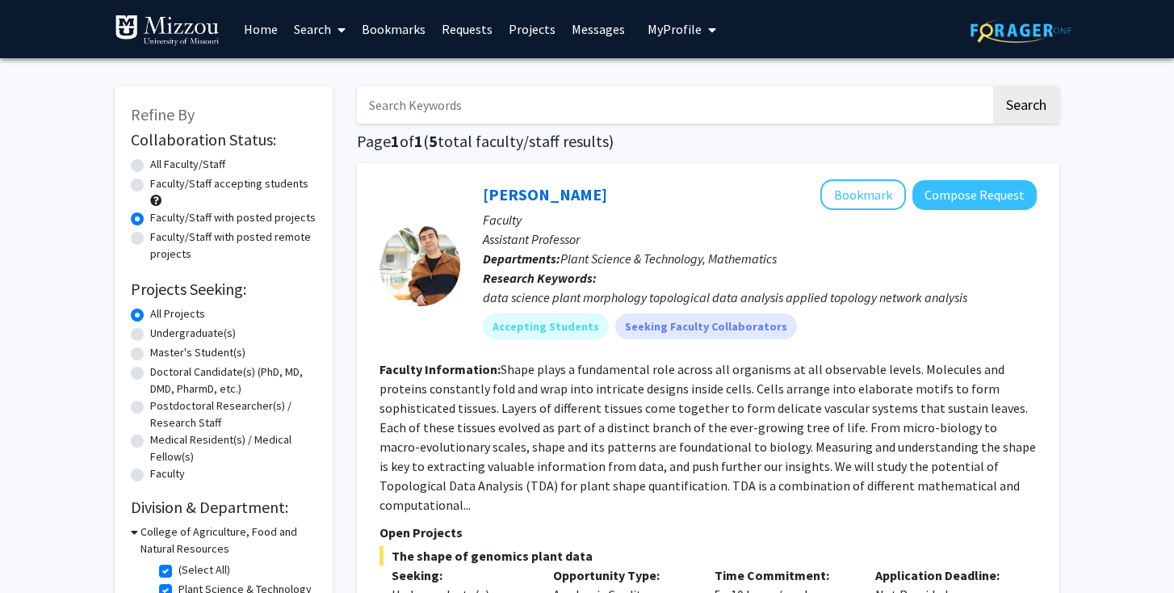
click at [992, 31] on img at bounding box center [1020, 30] width 101 height 25
radio input "true"
checkbox input "false"
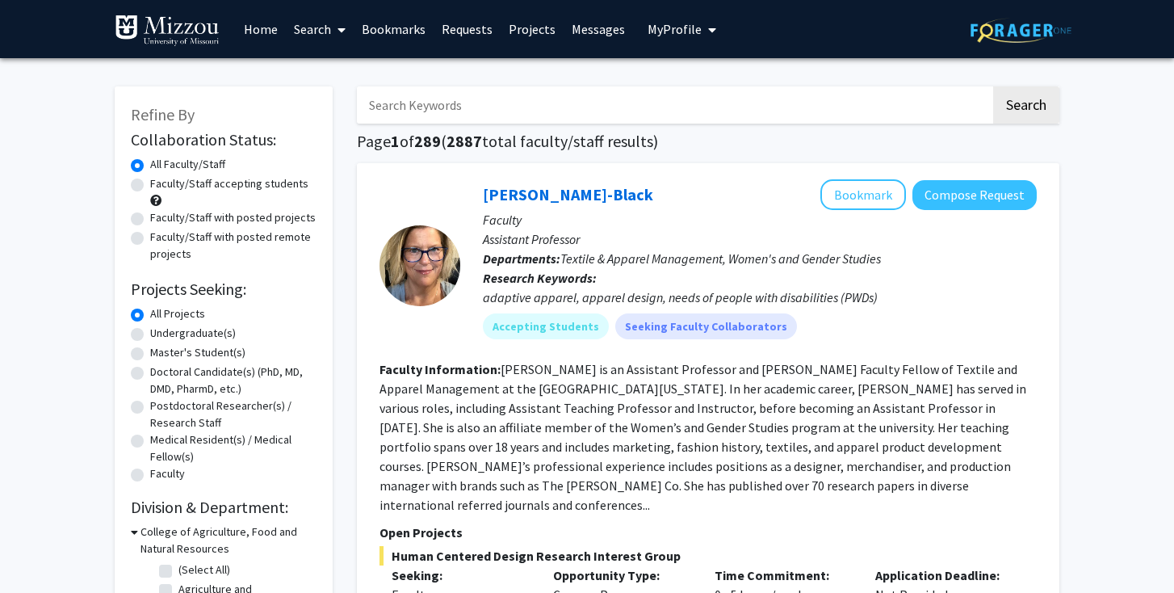
click at [992, 30] on img at bounding box center [1020, 30] width 101 height 25
click at [675, 20] on button "My Profile" at bounding box center [682, 29] width 78 height 58
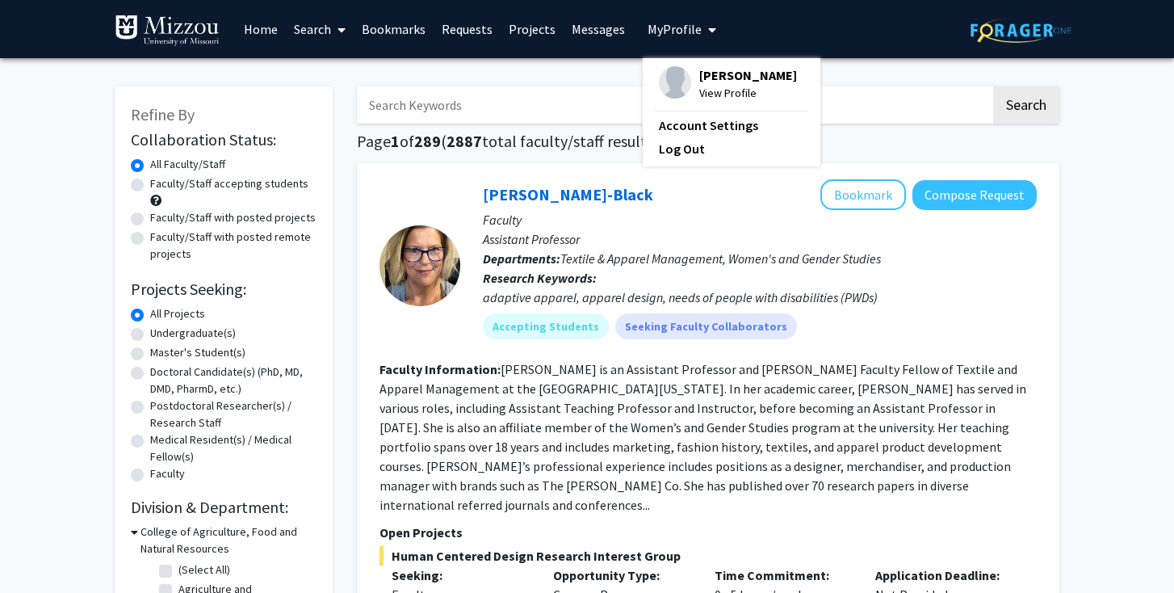
click at [688, 87] on div "[PERSON_NAME] View Profile" at bounding box center [728, 84] width 138 height 36
